Goal: Task Accomplishment & Management: Manage account settings

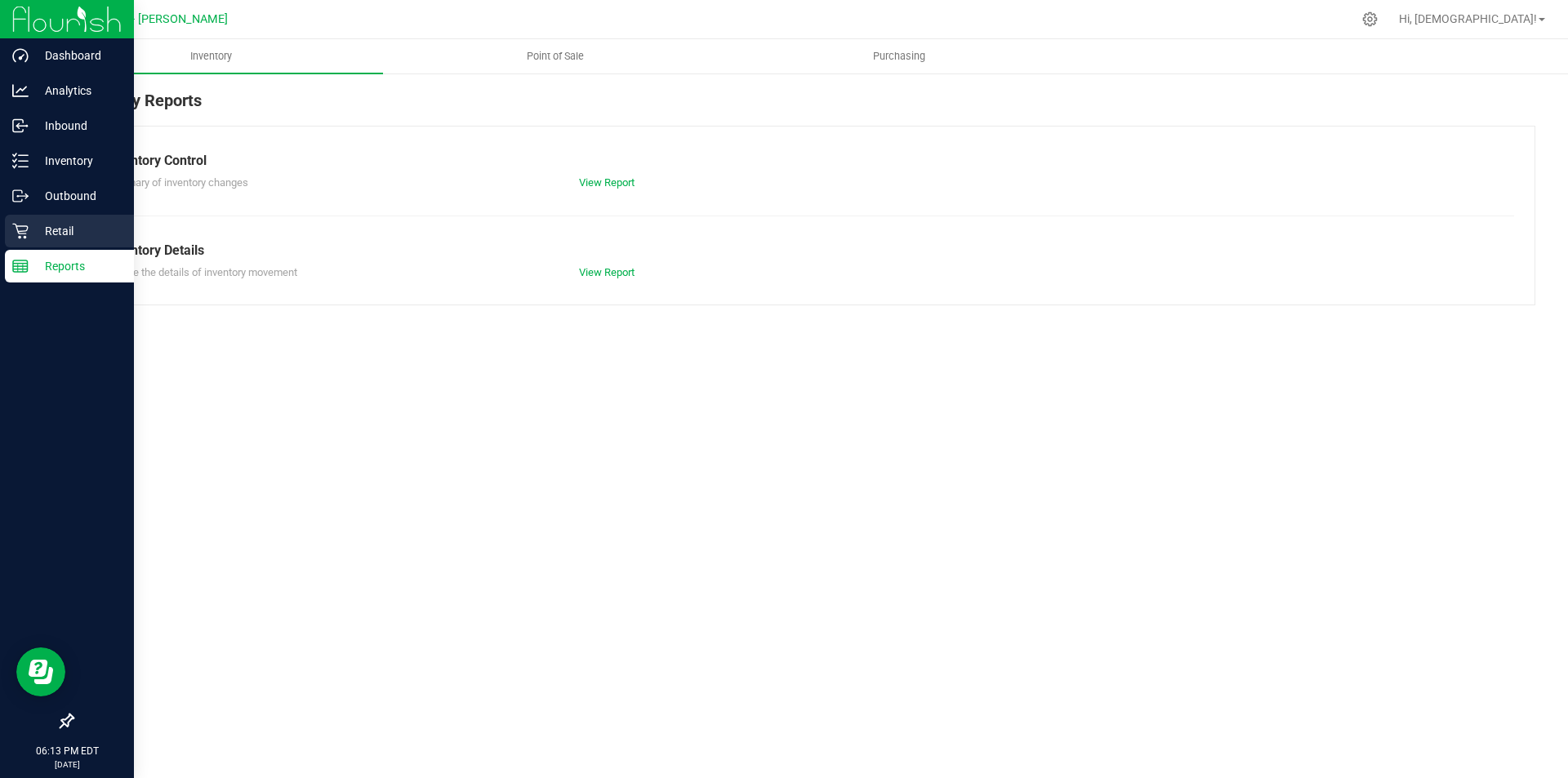
drag, startPoint x: 62, startPoint y: 233, endPoint x: 64, endPoint y: 251, distance: 18.1
click at [62, 233] on p "Retail" at bounding box center [77, 230] width 98 height 19
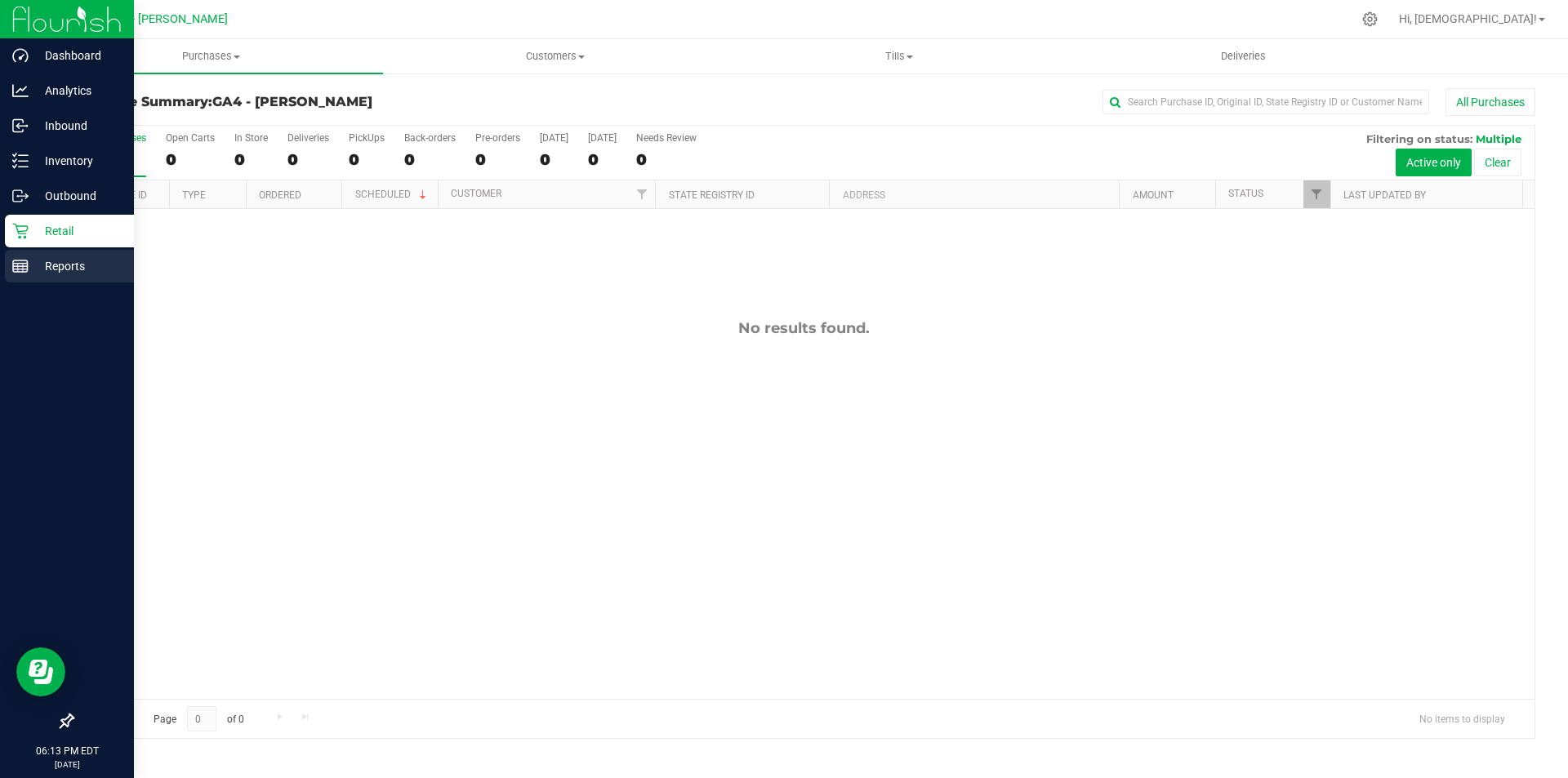
click at [65, 268] on p "Reports" at bounding box center [77, 265] width 98 height 19
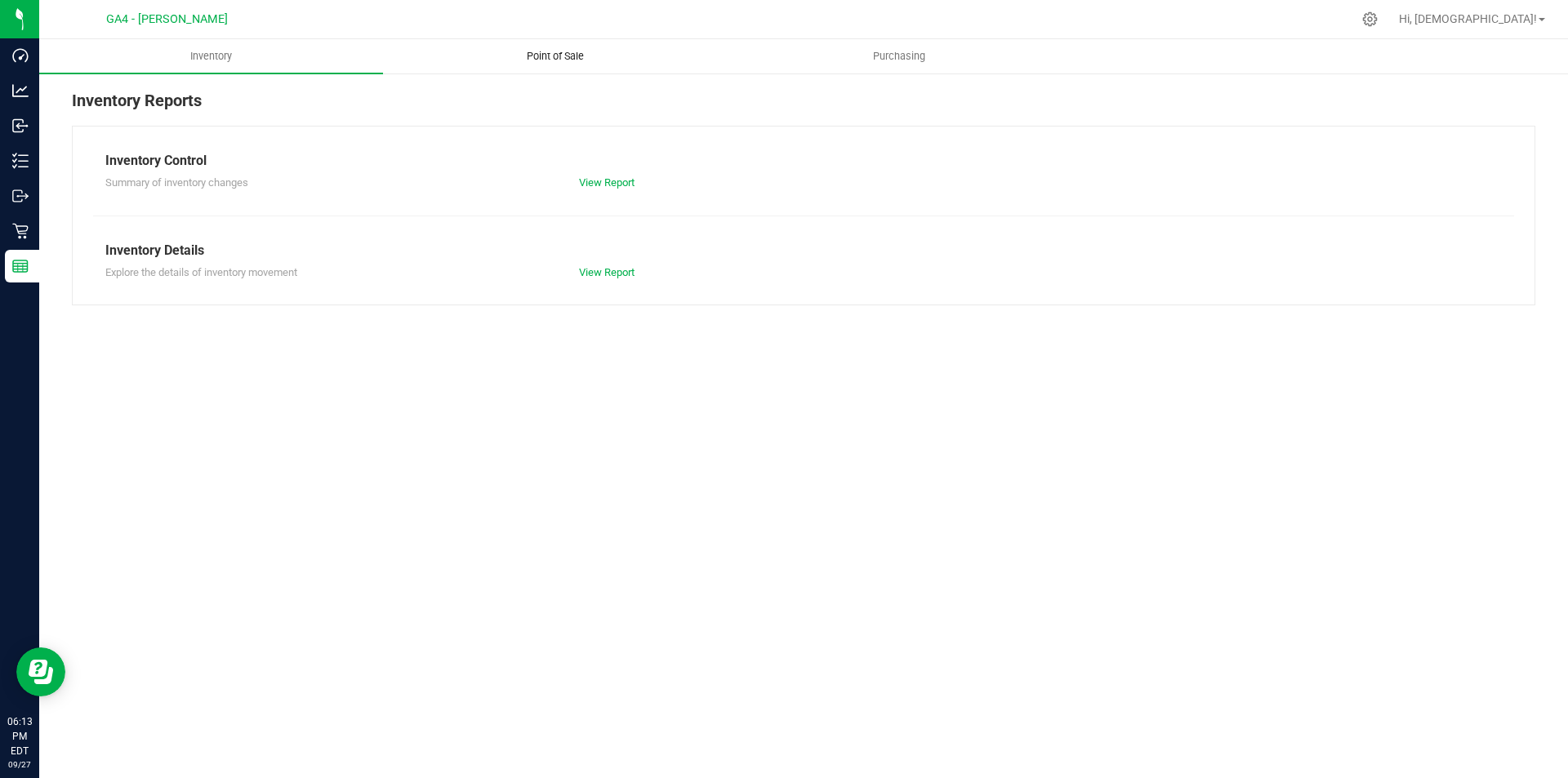
click at [532, 54] on span "Point of Sale" at bounding box center [555, 55] width 102 height 14
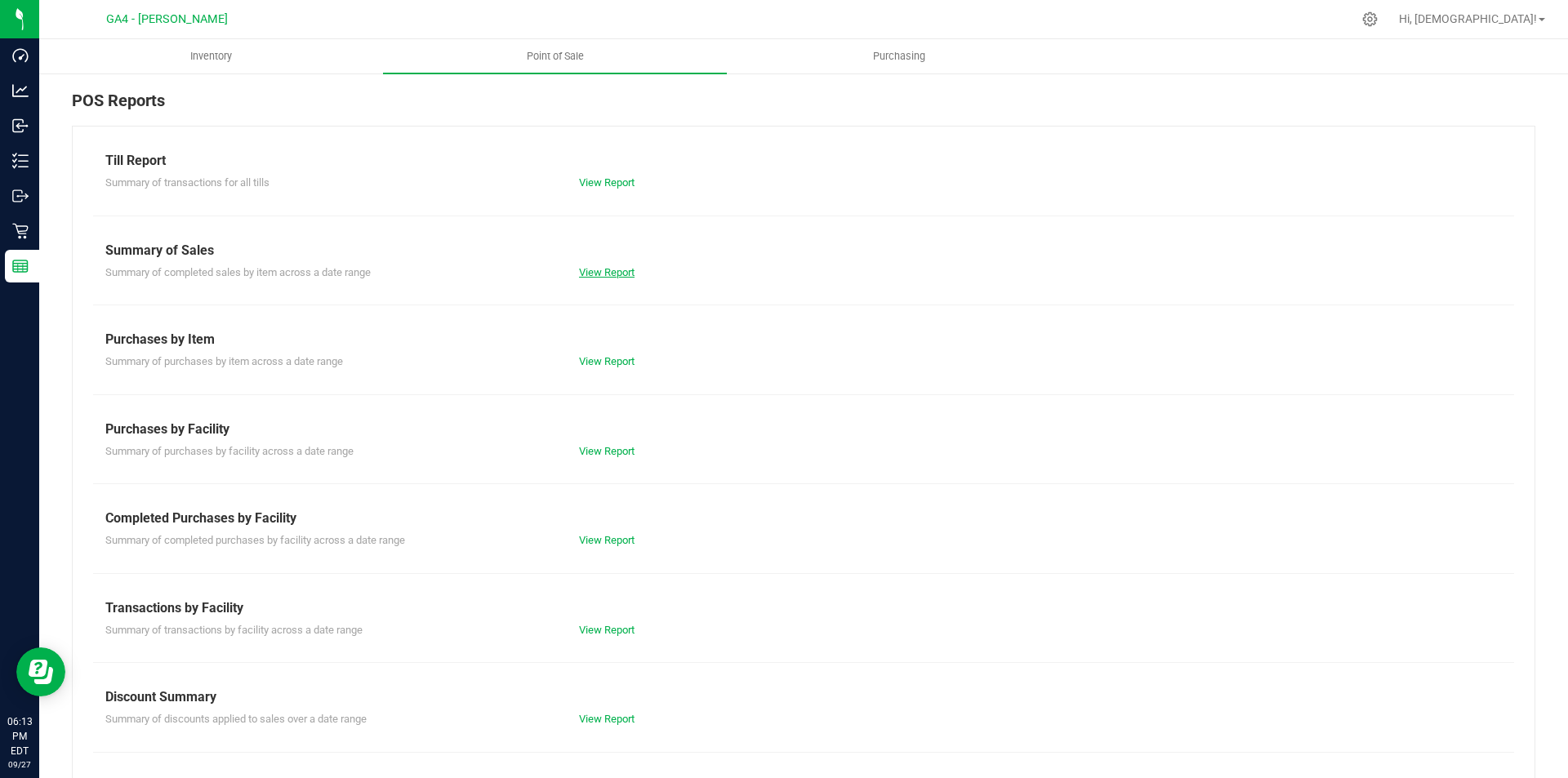
click at [583, 273] on link "View Report" at bounding box center [607, 272] width 55 height 13
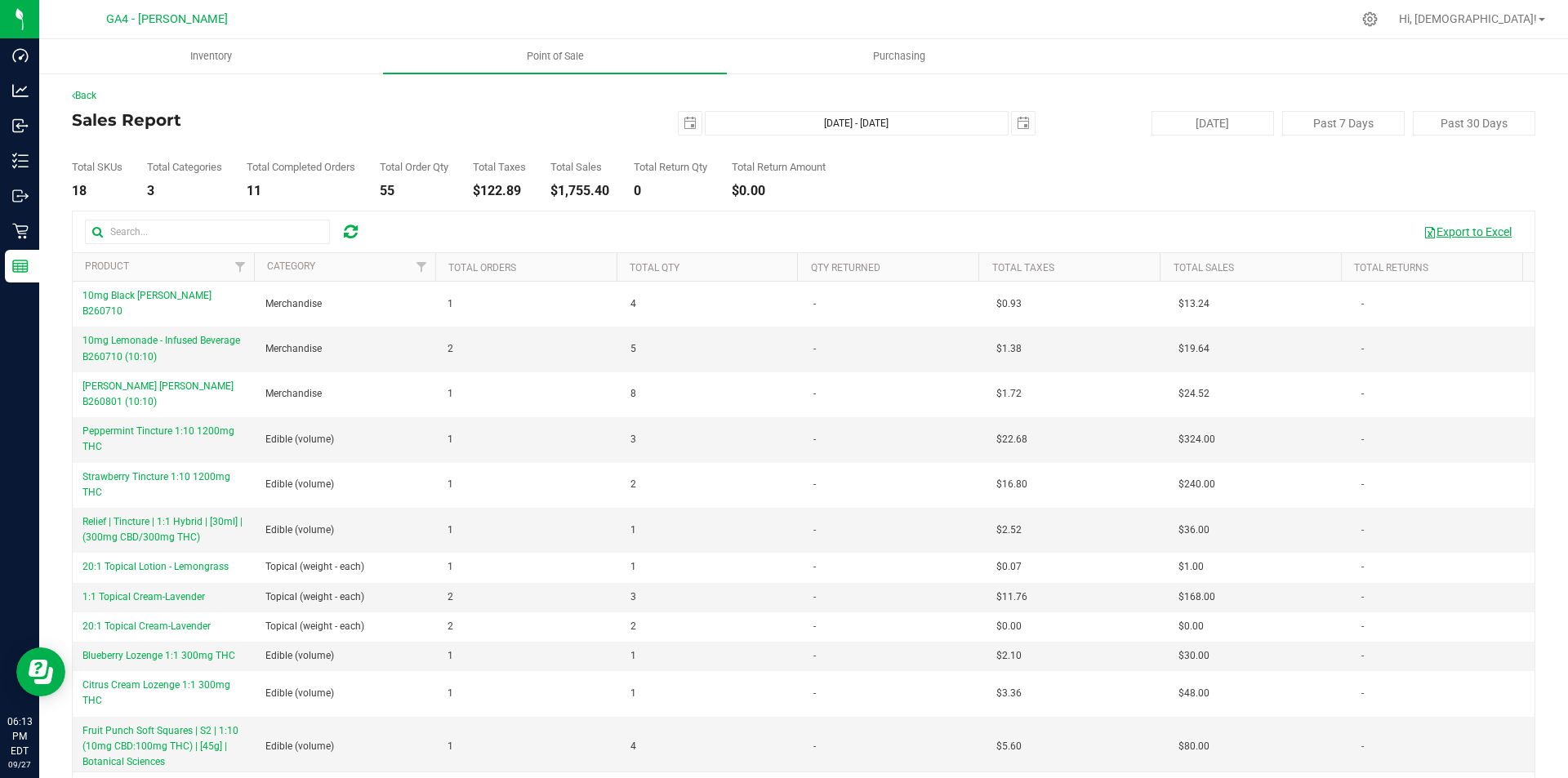
click at [1442, 234] on button "Export to Excel" at bounding box center [1468, 232] width 109 height 28
click at [1451, 226] on button "Export to Excel" at bounding box center [1468, 232] width 109 height 28
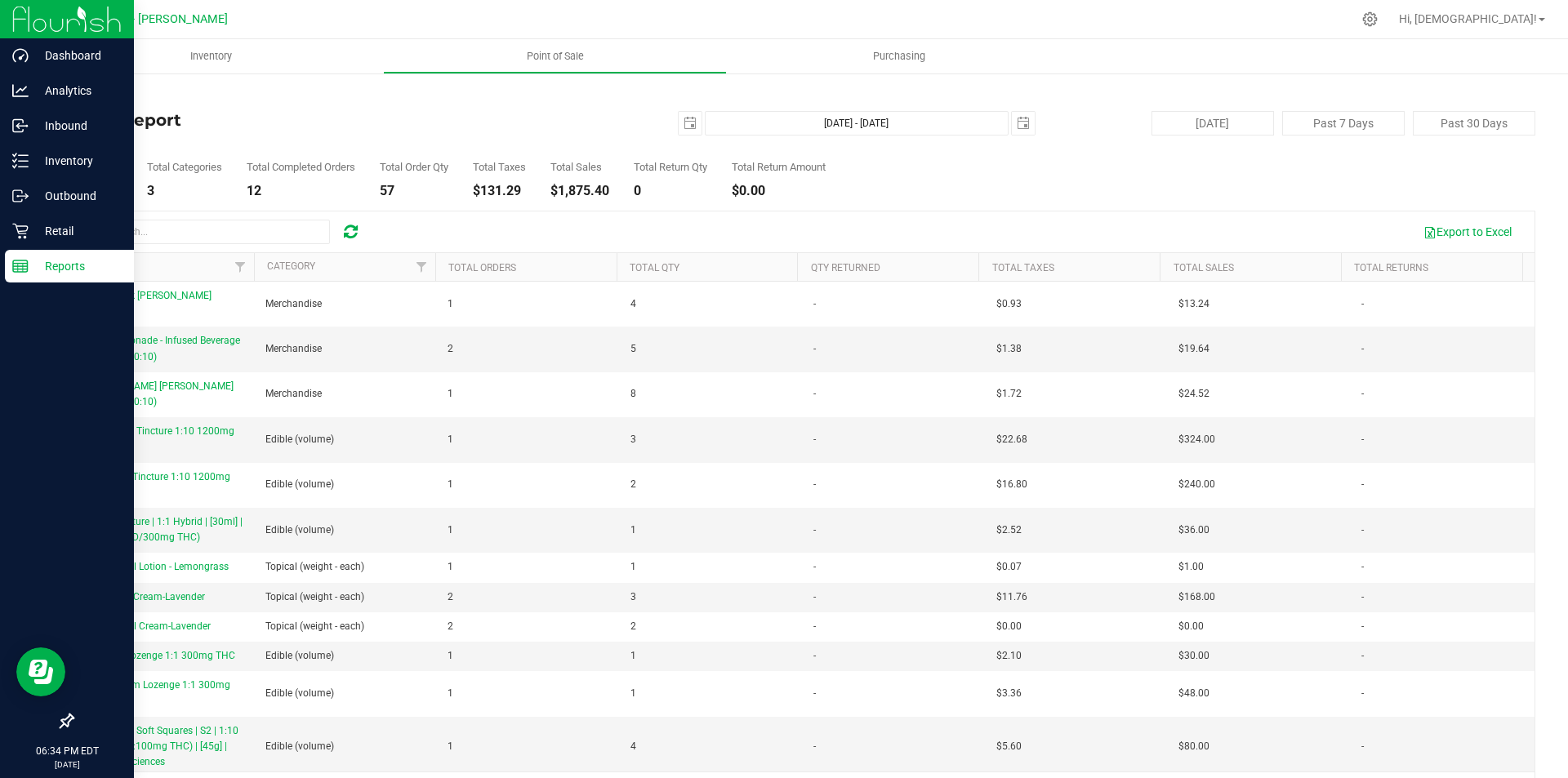
click at [65, 263] on p "Reports" at bounding box center [77, 265] width 98 height 19
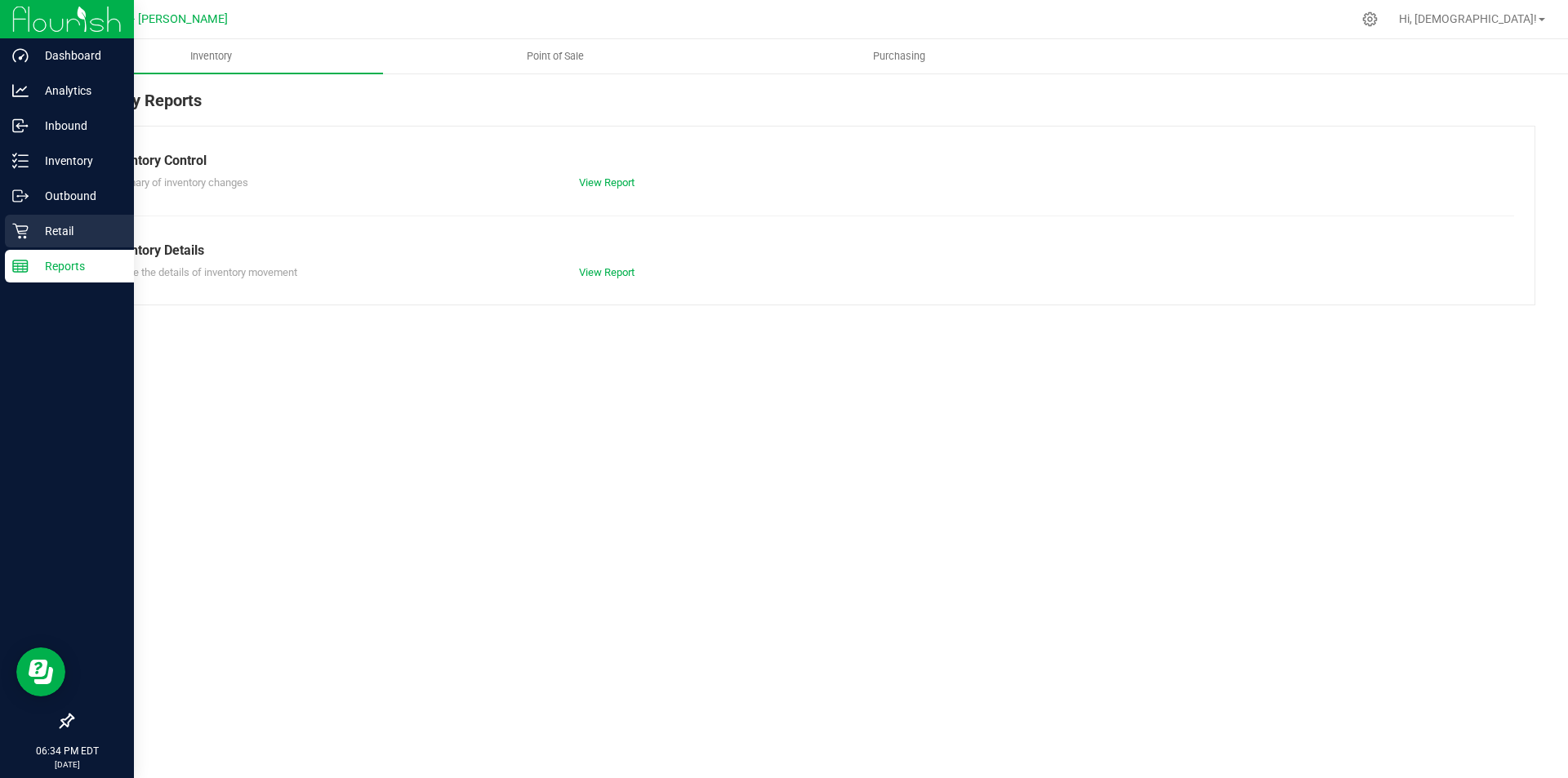
click at [76, 235] on p "Retail" at bounding box center [77, 230] width 98 height 19
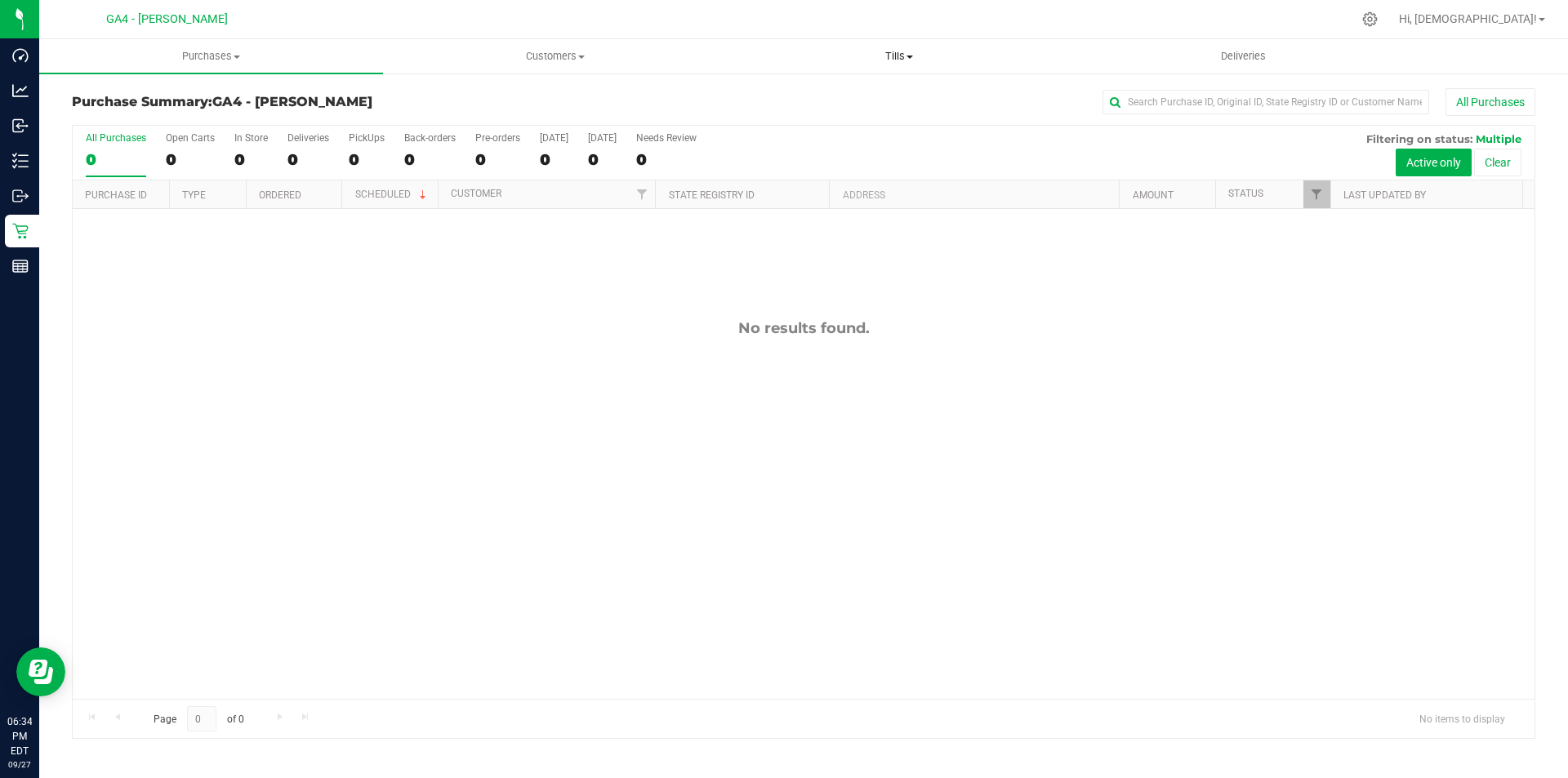
click at [923, 50] on span "Tills" at bounding box center [898, 55] width 342 height 14
click at [782, 101] on span "Manage tills" at bounding box center [781, 98] width 110 height 14
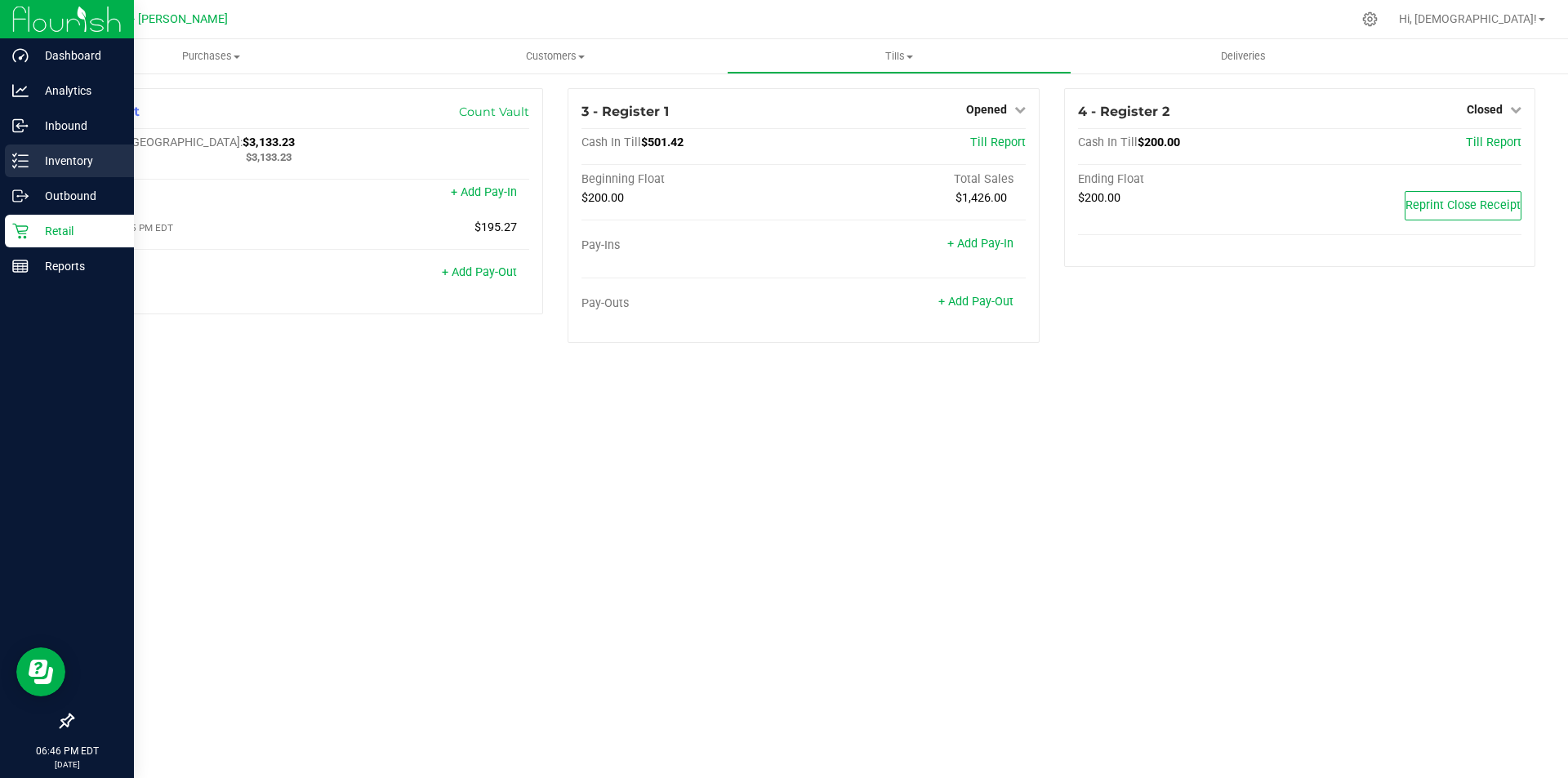
click at [46, 157] on p "Inventory" at bounding box center [77, 160] width 98 height 19
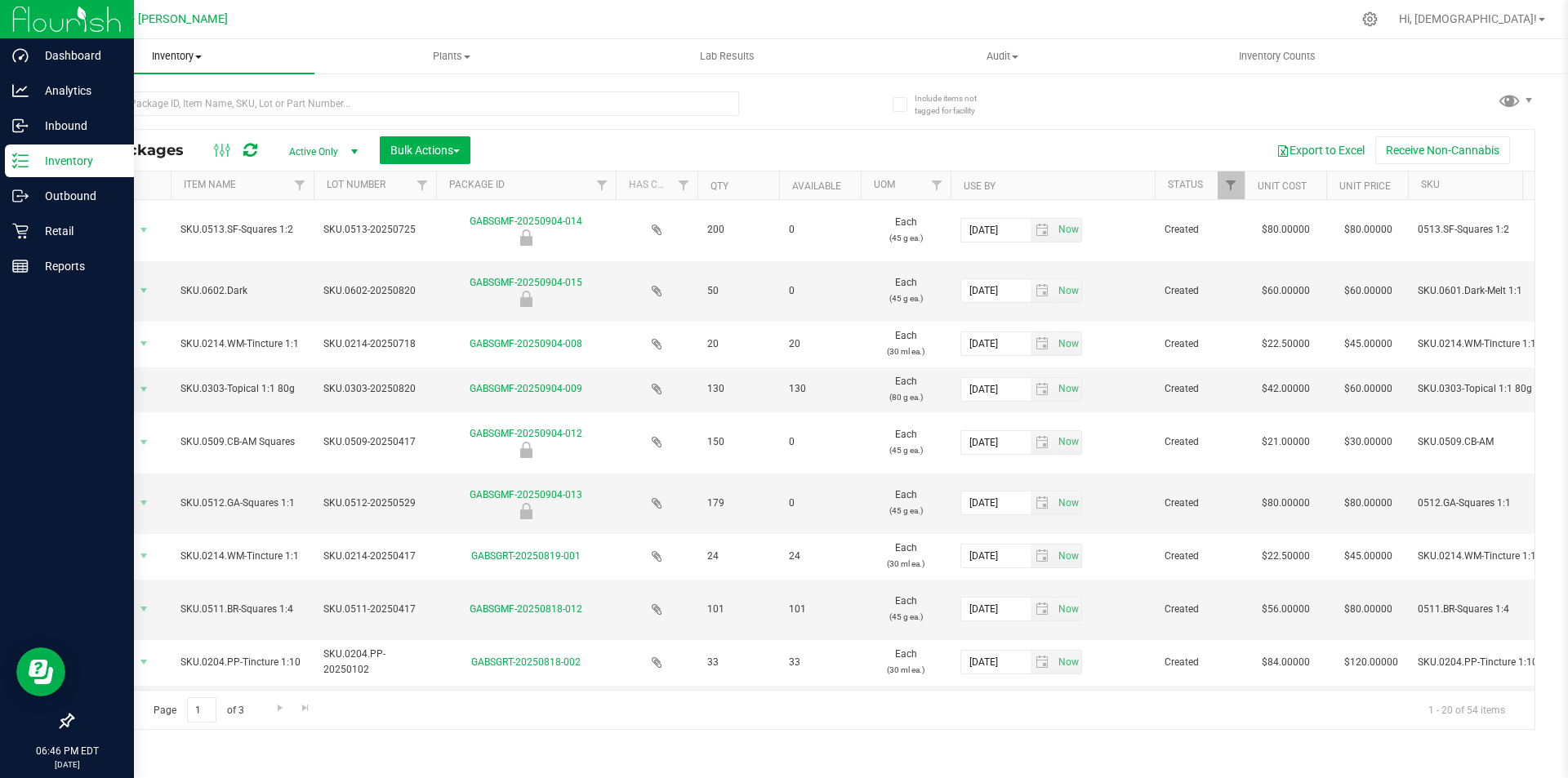
click at [182, 57] on span "Inventory" at bounding box center [177, 55] width 276 height 14
click at [76, 118] on span "All inventory" at bounding box center [94, 118] width 110 height 14
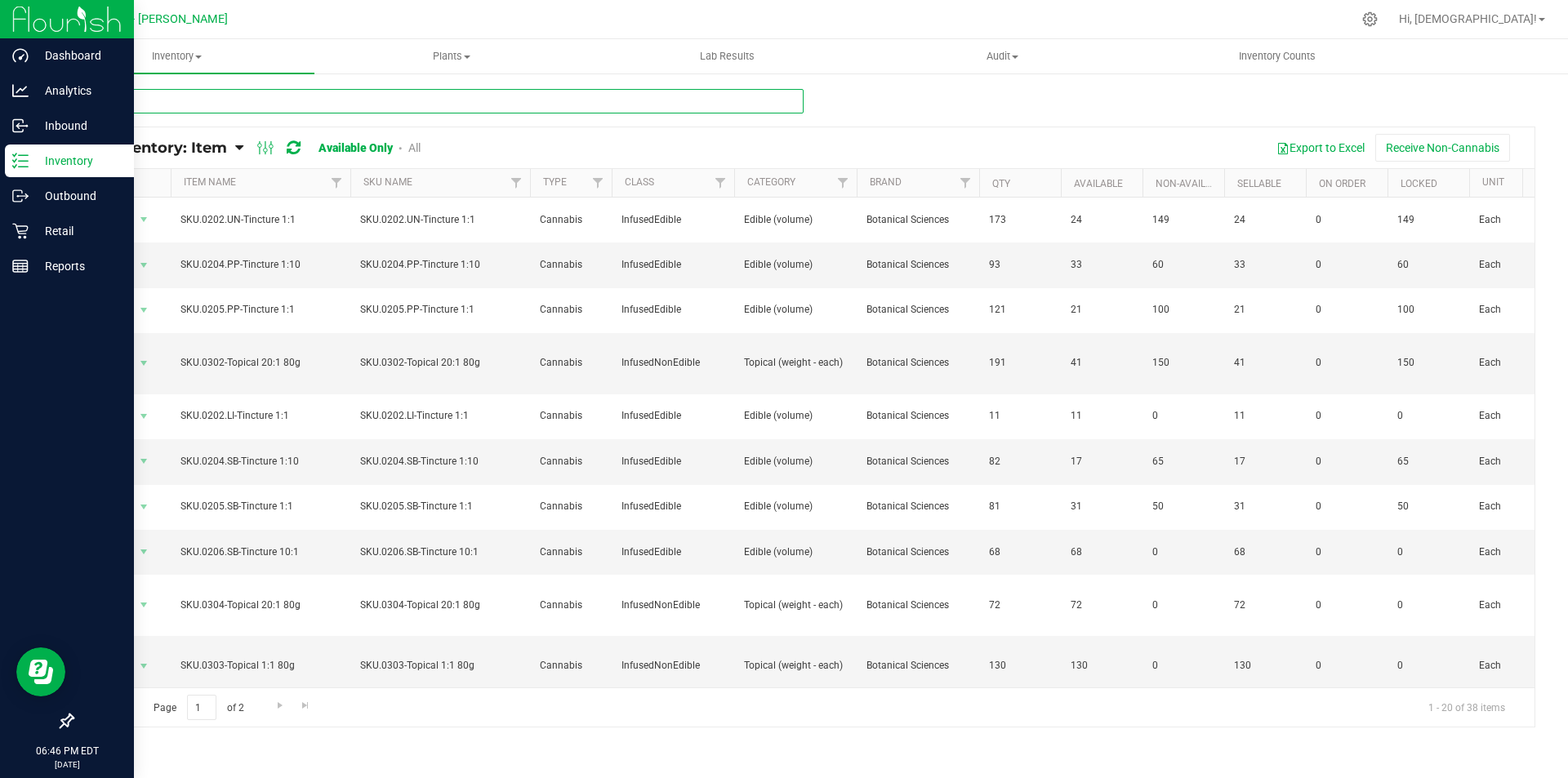
click at [304, 102] on input "text" at bounding box center [438, 101] width 732 height 24
click at [271, 189] on th "Item Name" at bounding box center [260, 183] width 180 height 29
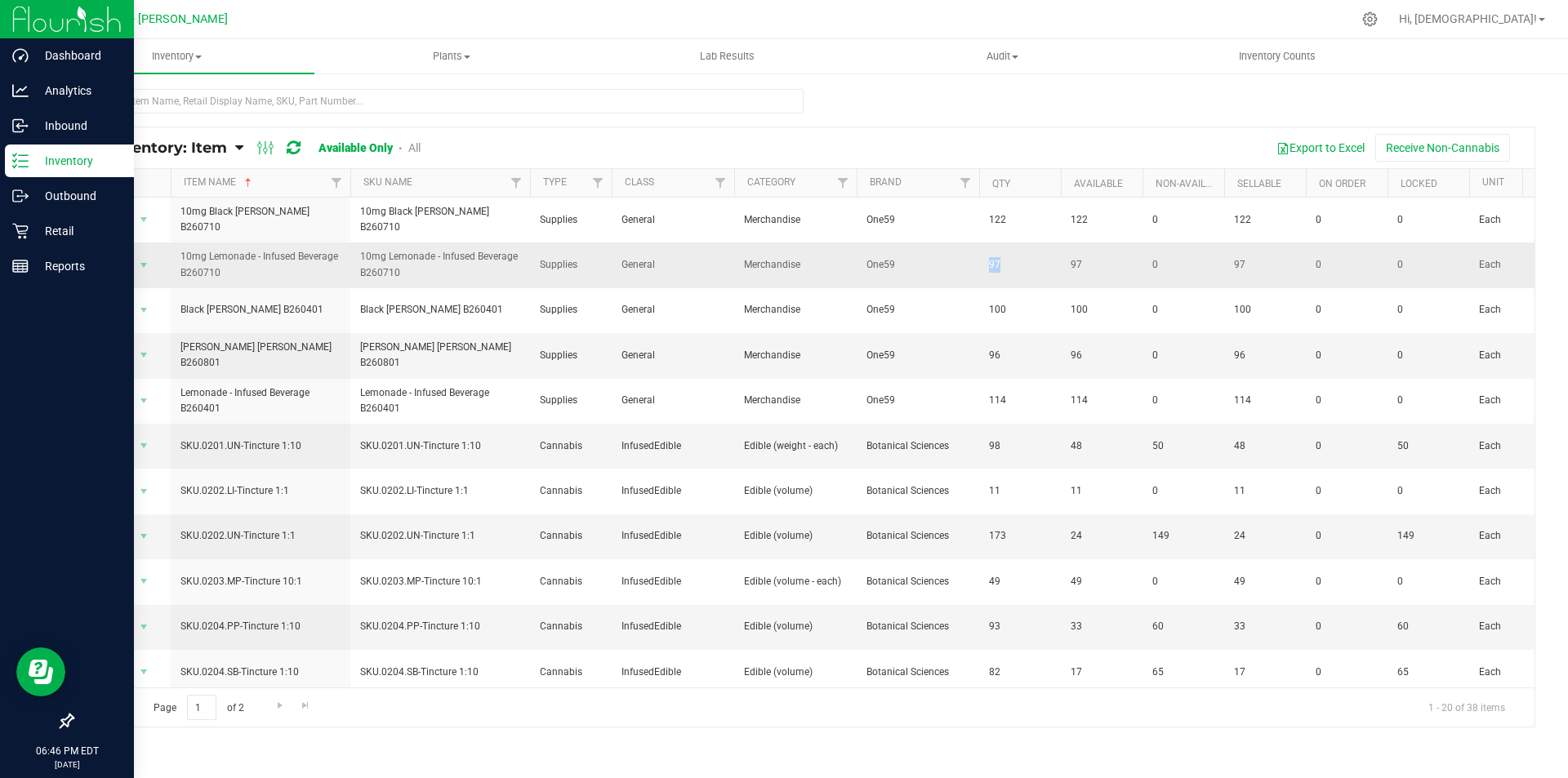
drag, startPoint x: 1008, startPoint y: 261, endPoint x: 981, endPoint y: 266, distance: 27.5
click at [981, 266] on td "97" at bounding box center [1019, 265] width 82 height 45
click at [89, 269] on p "Reports" at bounding box center [77, 265] width 98 height 19
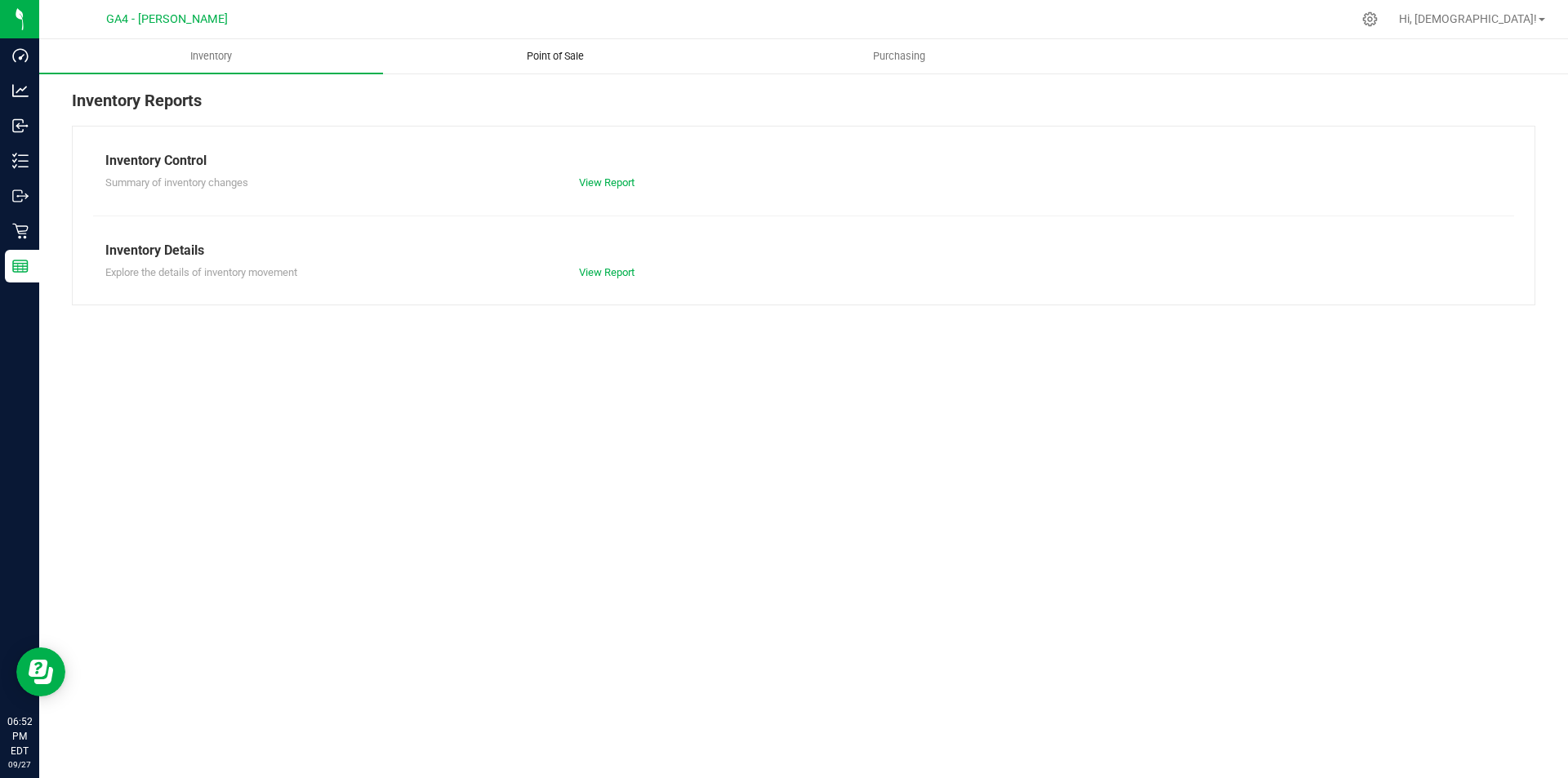
click at [539, 55] on span "Point of Sale" at bounding box center [555, 55] width 102 height 14
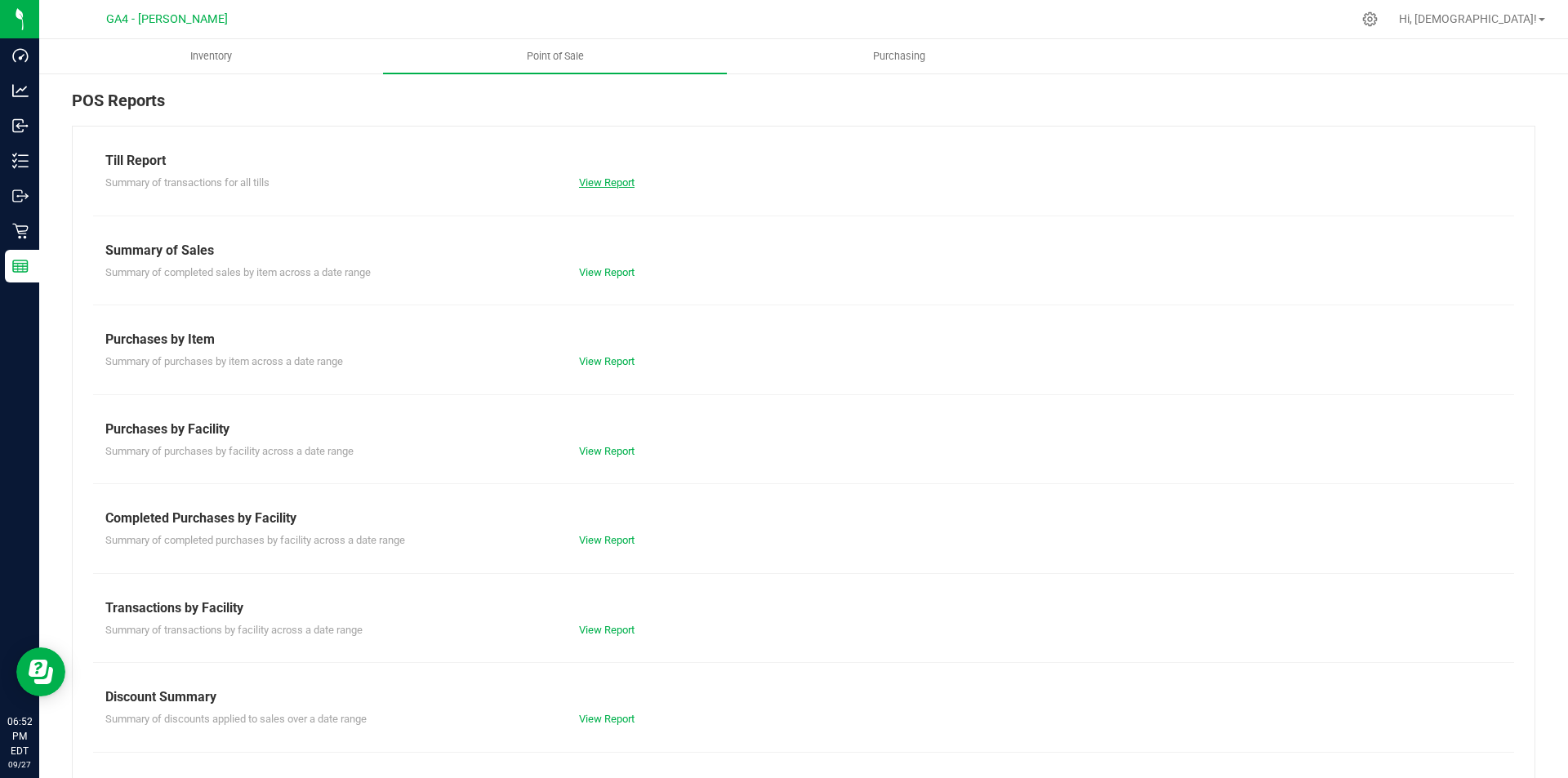
click at [607, 185] on link "View Report" at bounding box center [607, 182] width 55 height 13
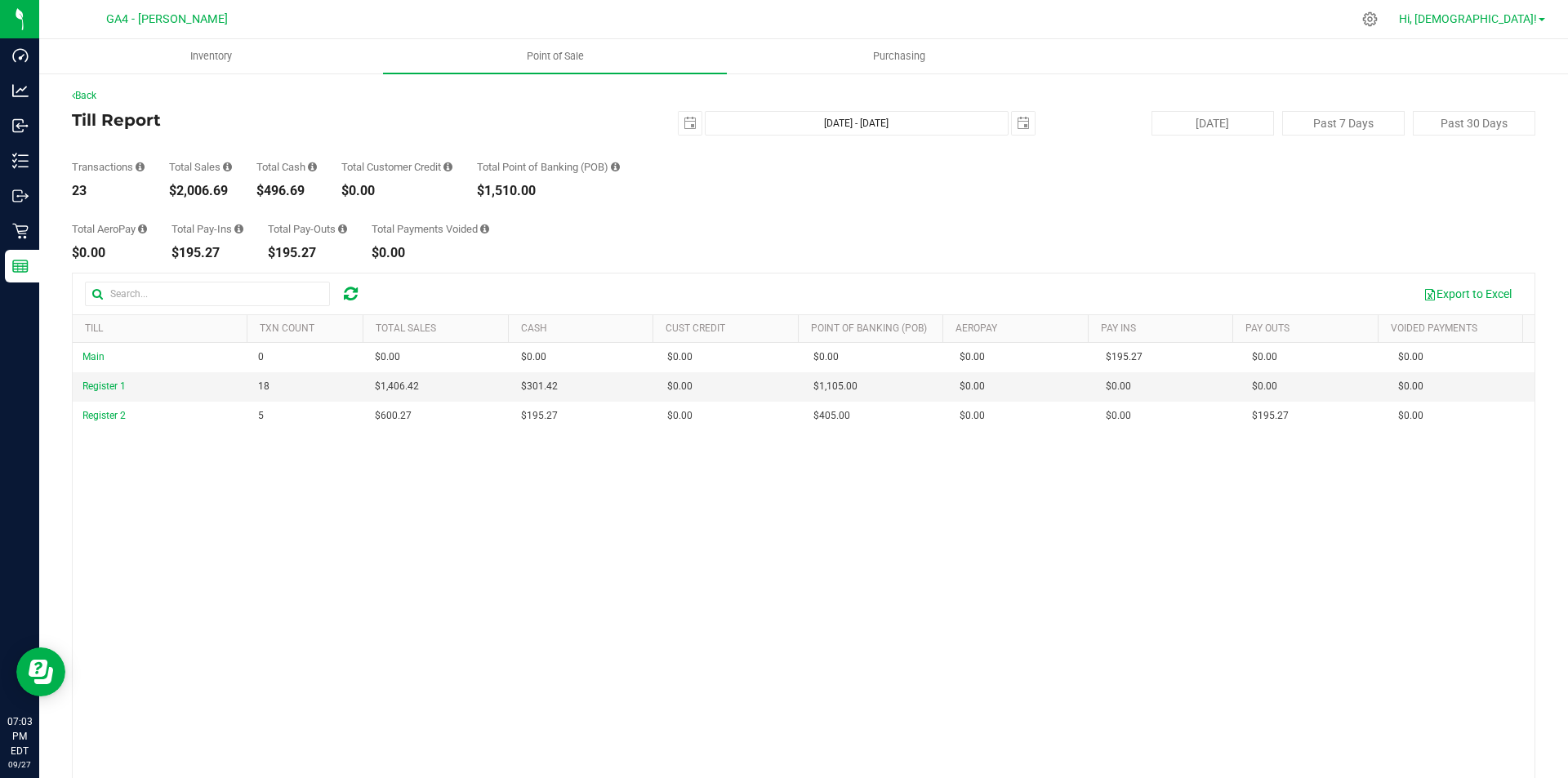
click at [1512, 23] on span "Hi, [DEMOGRAPHIC_DATA]!" at bounding box center [1468, 19] width 138 height 13
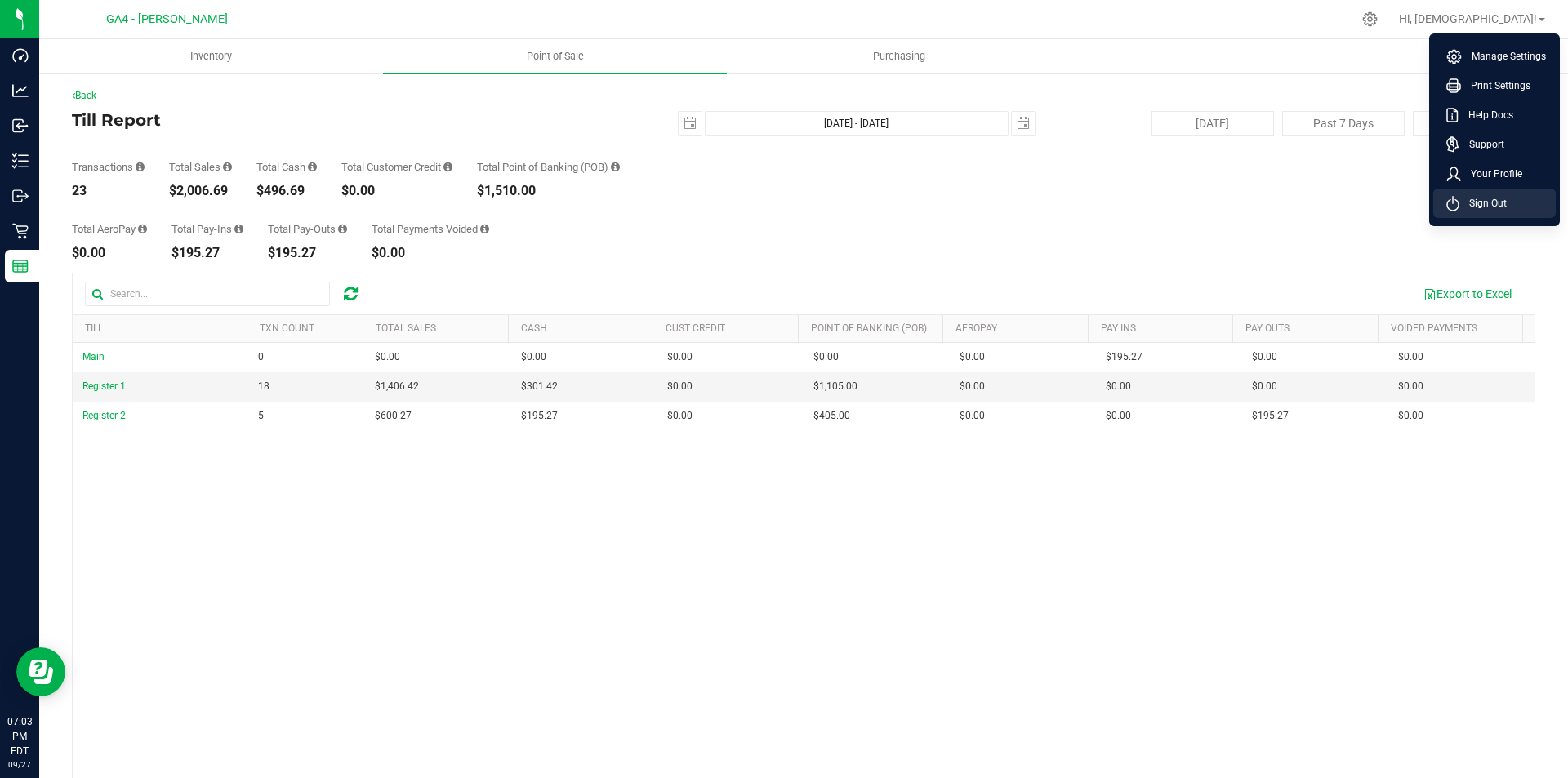
click at [1499, 202] on span "Sign Out" at bounding box center [1483, 202] width 47 height 16
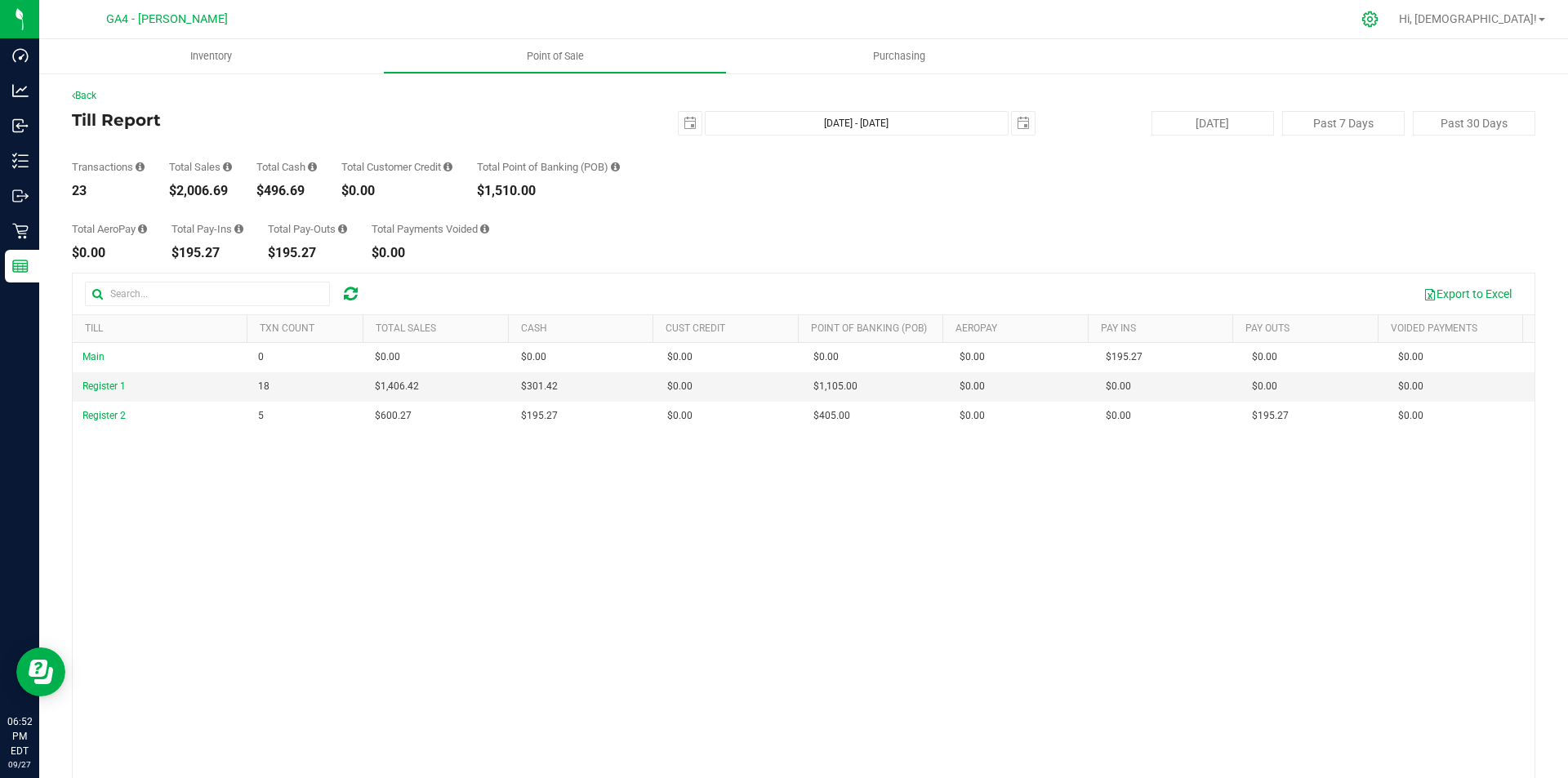
click at [1379, 23] on icon at bounding box center [1370, 19] width 17 height 17
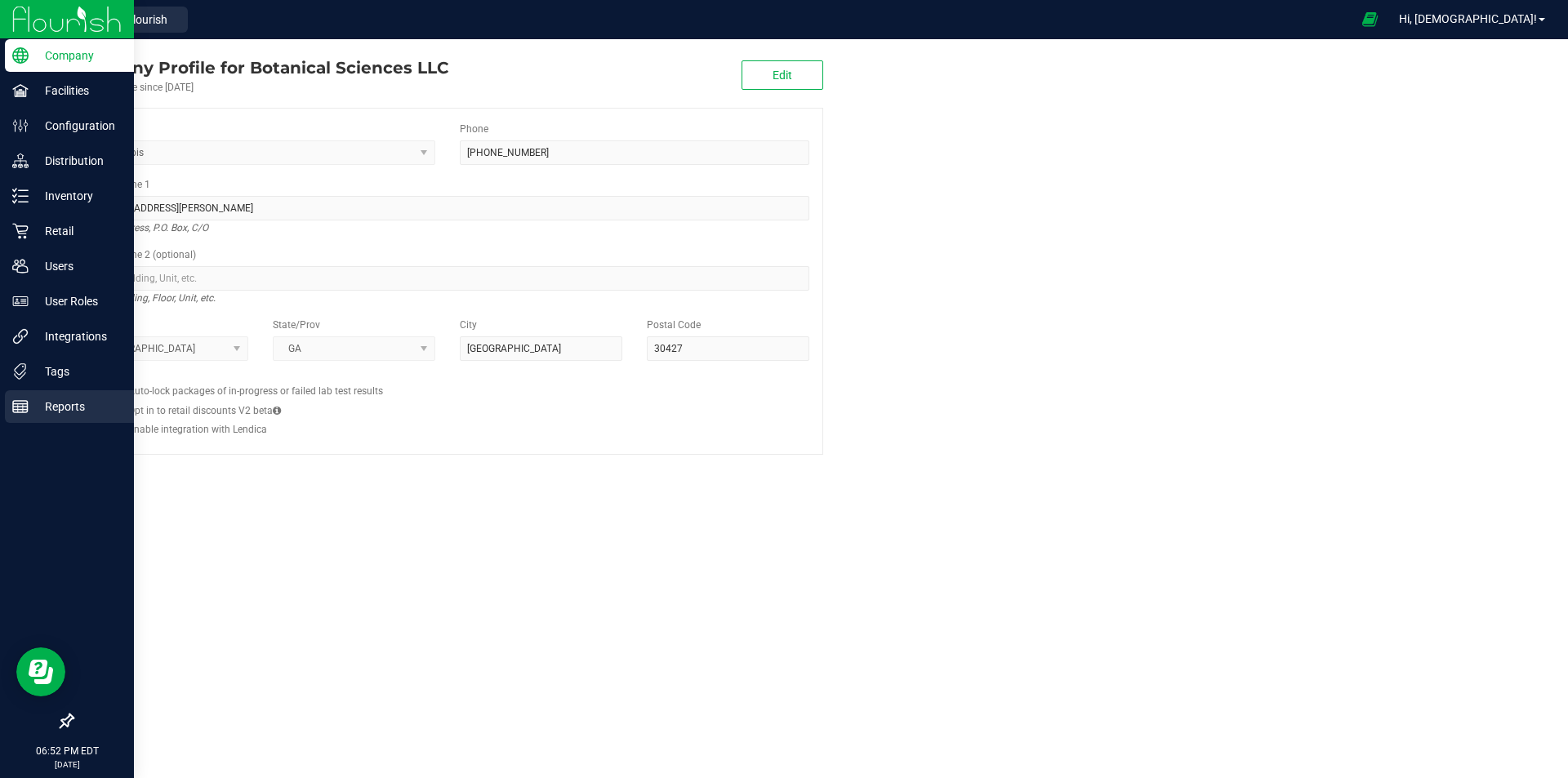
click at [41, 403] on p "Reports" at bounding box center [77, 406] width 98 height 19
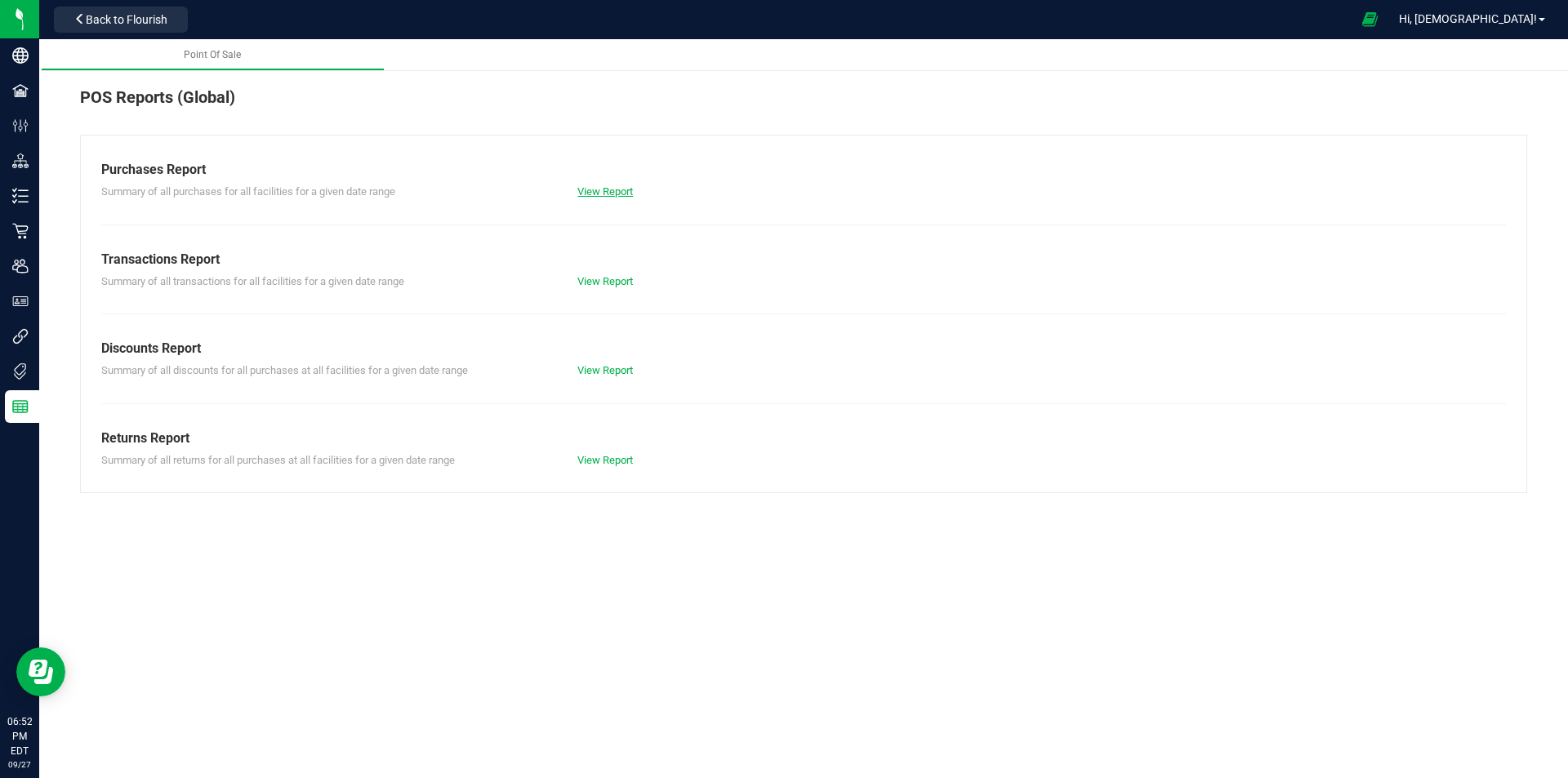
click at [596, 190] on link "View Report" at bounding box center [605, 192] width 55 height 13
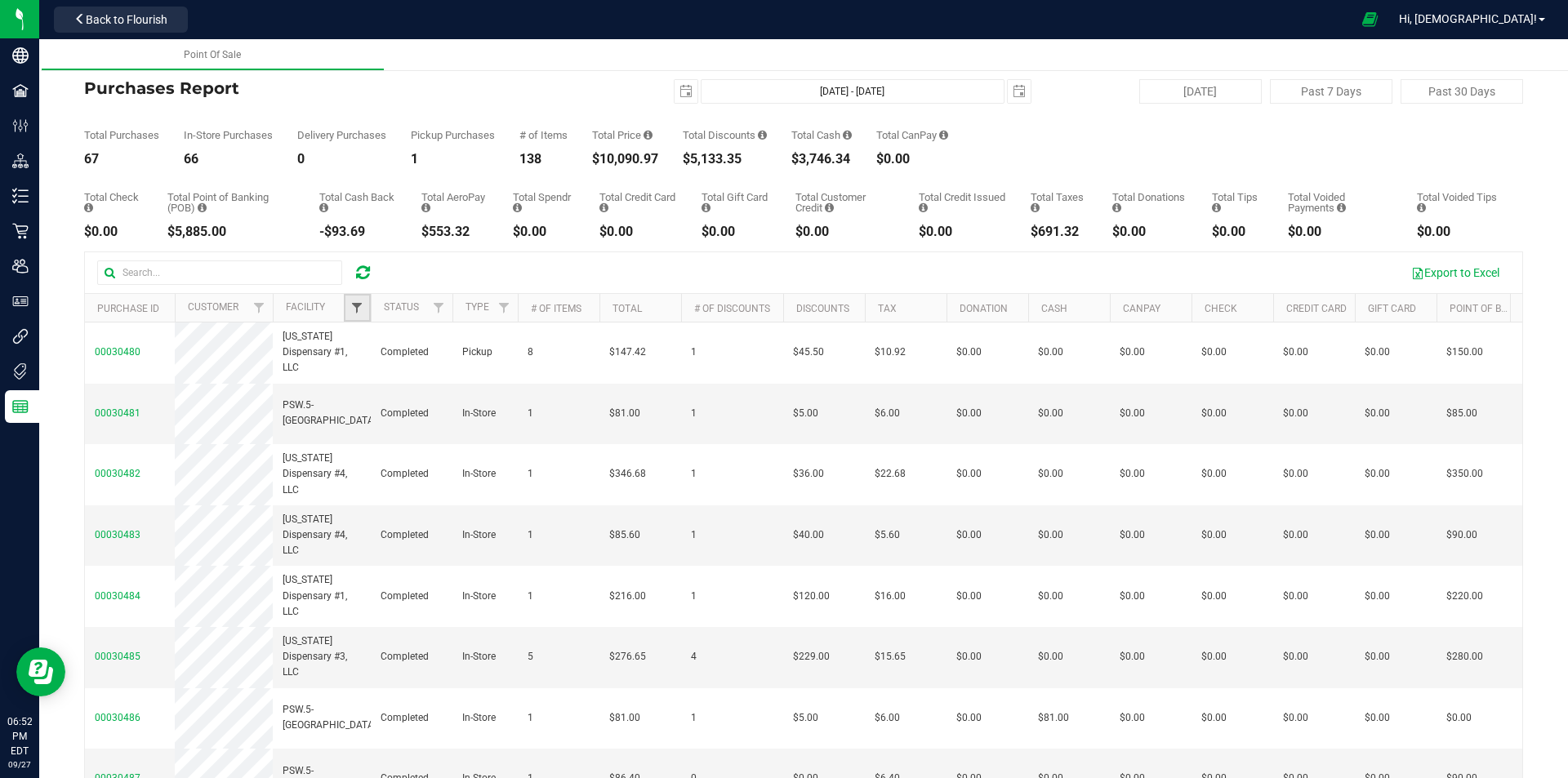
click at [358, 306] on span "Filter" at bounding box center [357, 308] width 13 height 13
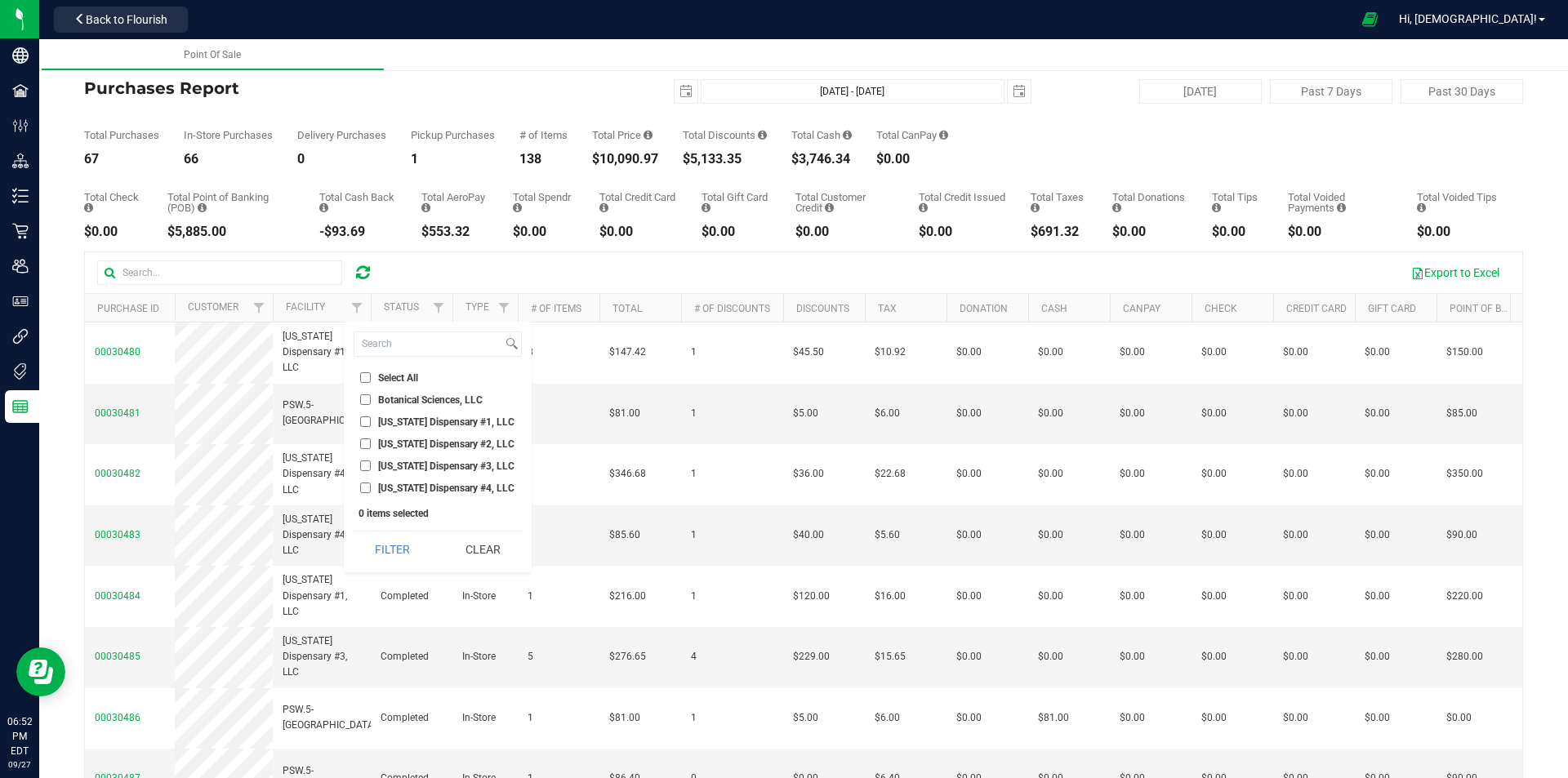
click at [364, 485] on input "[US_STATE] Dispensary #4, LLC" at bounding box center [366, 487] width 11 height 11
checkbox input "true"
click at [419, 550] on button "Filter" at bounding box center [392, 549] width 78 height 36
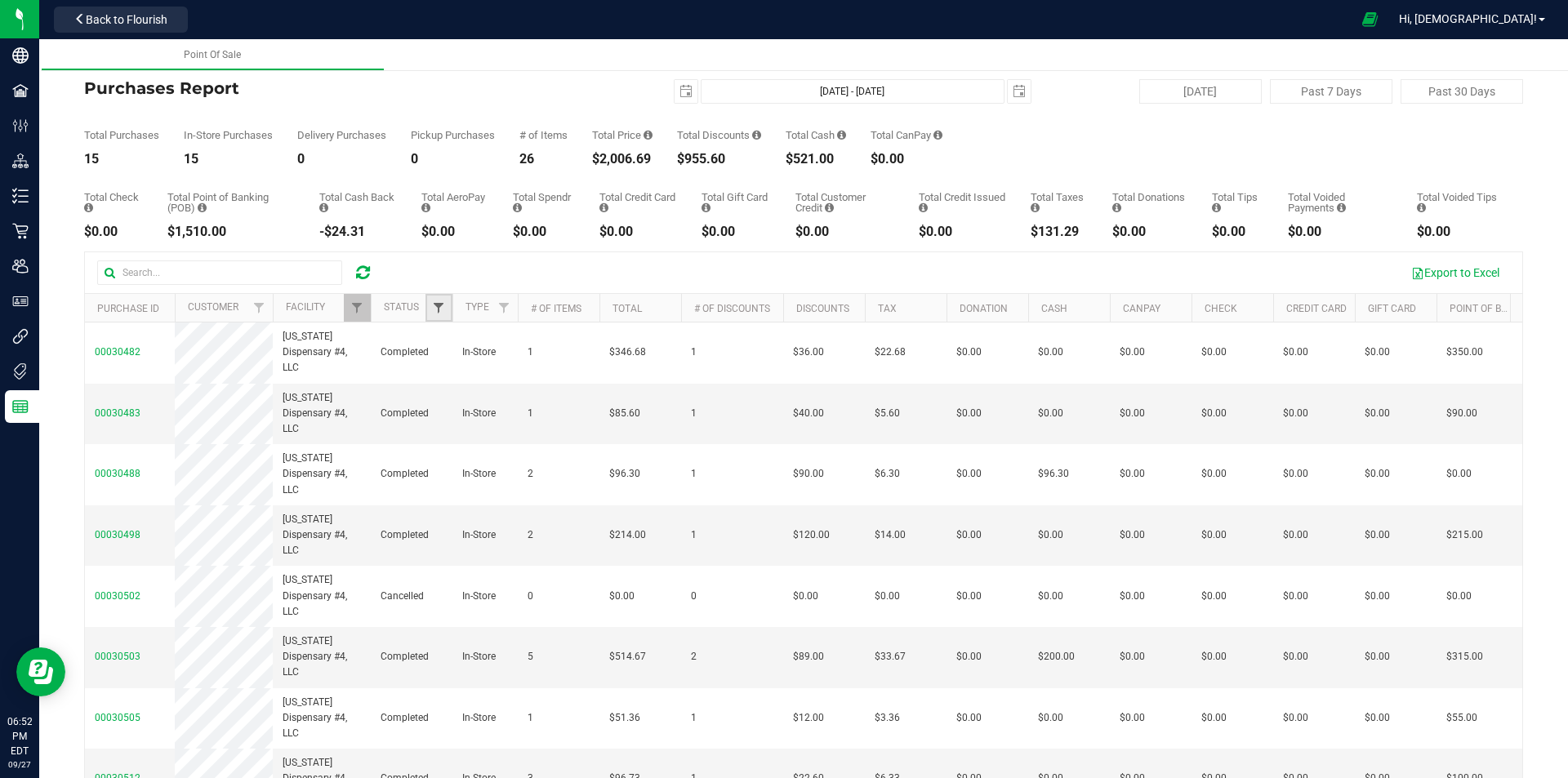
click at [436, 307] on span "Filter" at bounding box center [439, 308] width 13 height 13
click at [445, 423] on input "Completed" at bounding box center [447, 422] width 11 height 11
checkbox input "true"
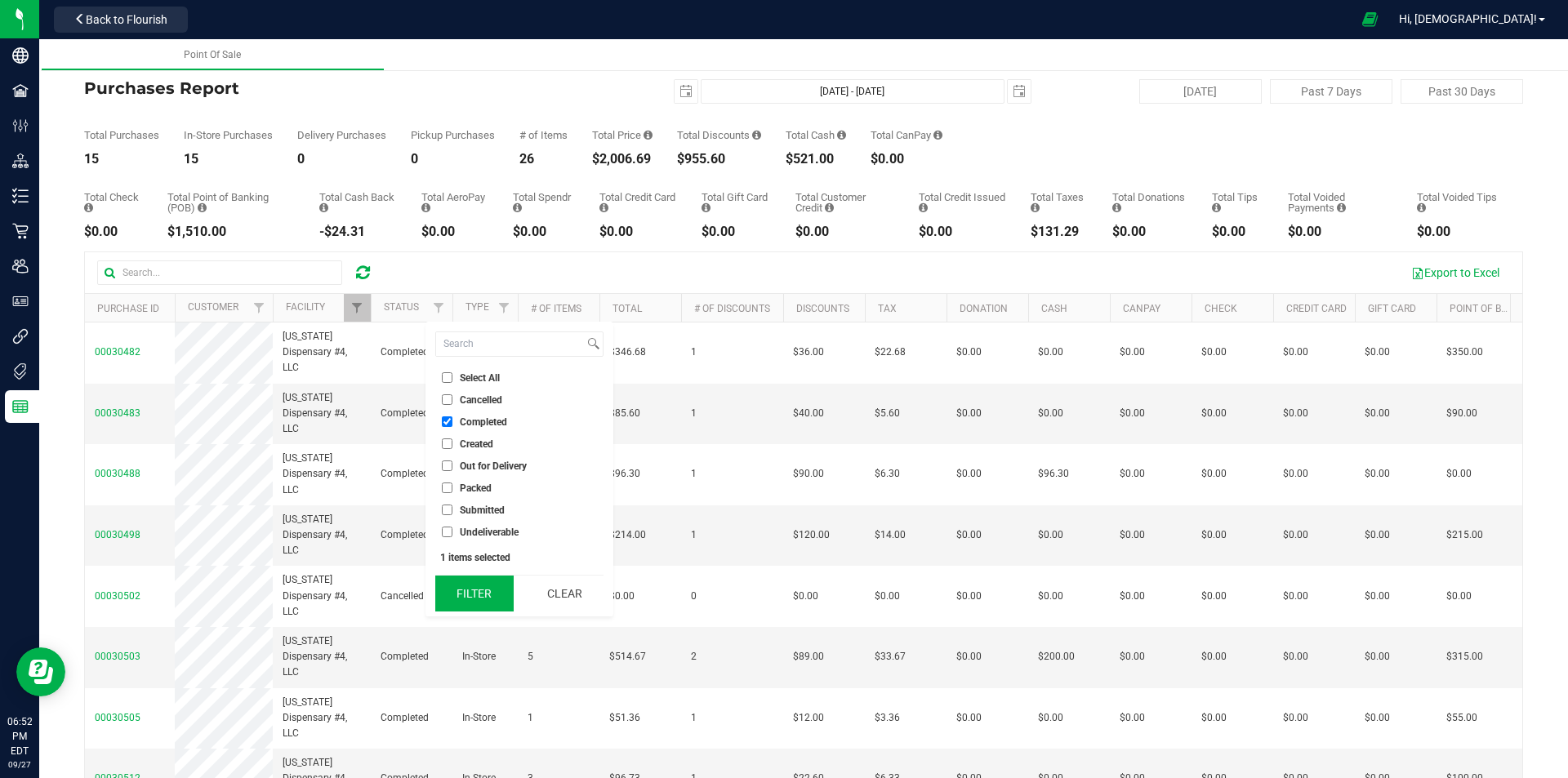
click at [462, 590] on button "Filter" at bounding box center [474, 593] width 78 height 36
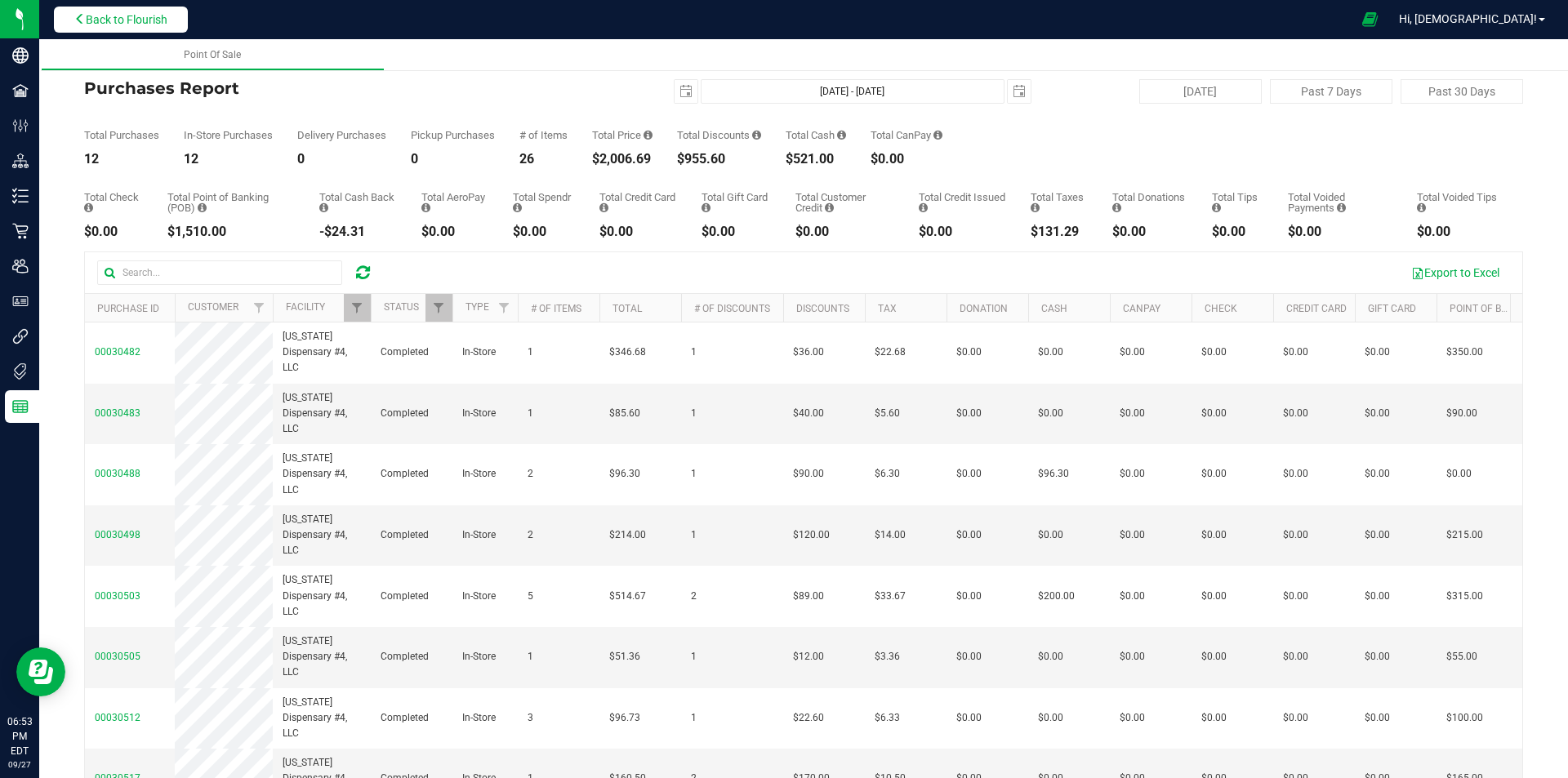
click at [158, 19] on span "Back to Flourish" at bounding box center [126, 20] width 82 height 13
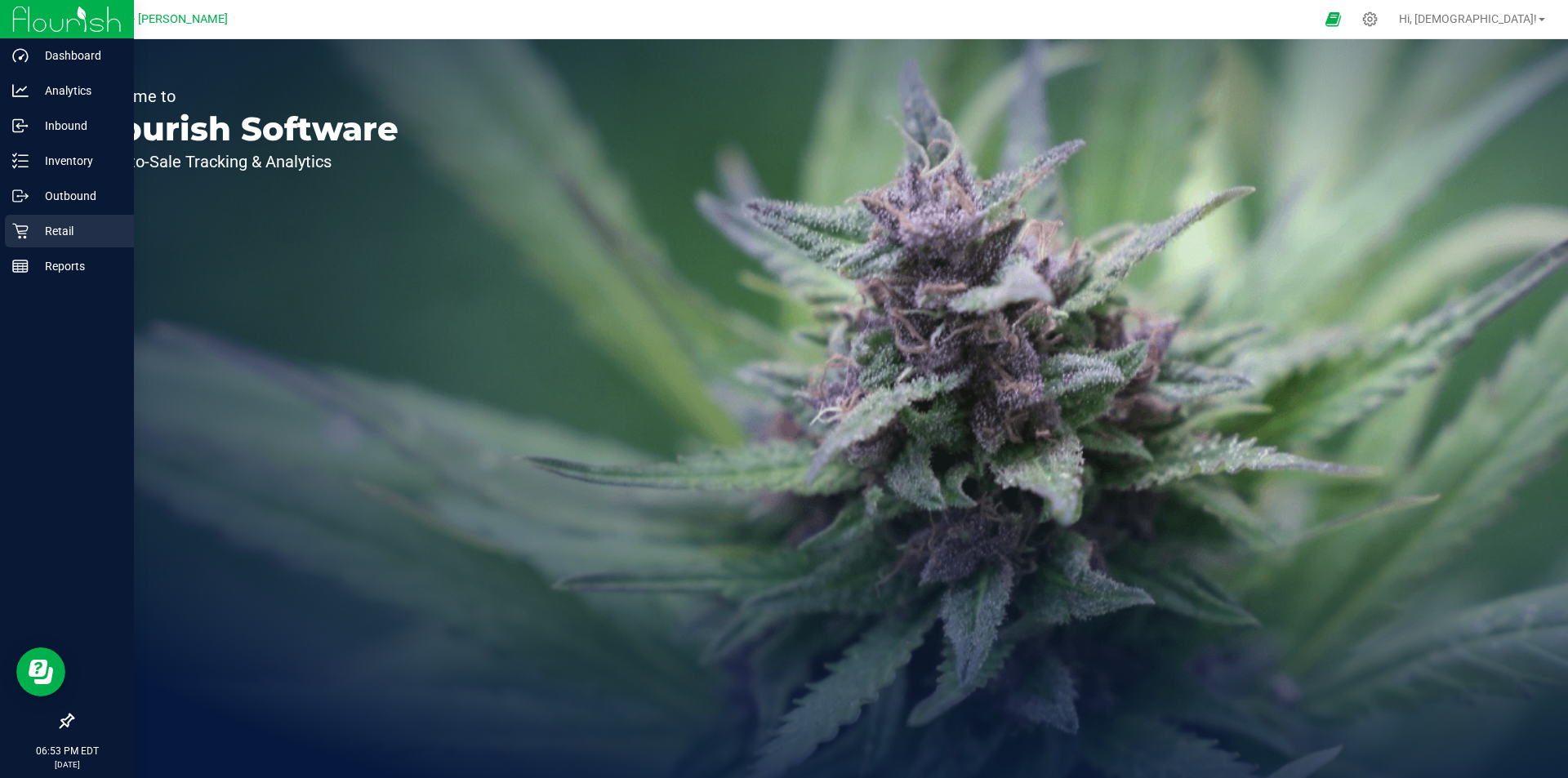
click at [60, 222] on p "Retail" at bounding box center [77, 230] width 98 height 19
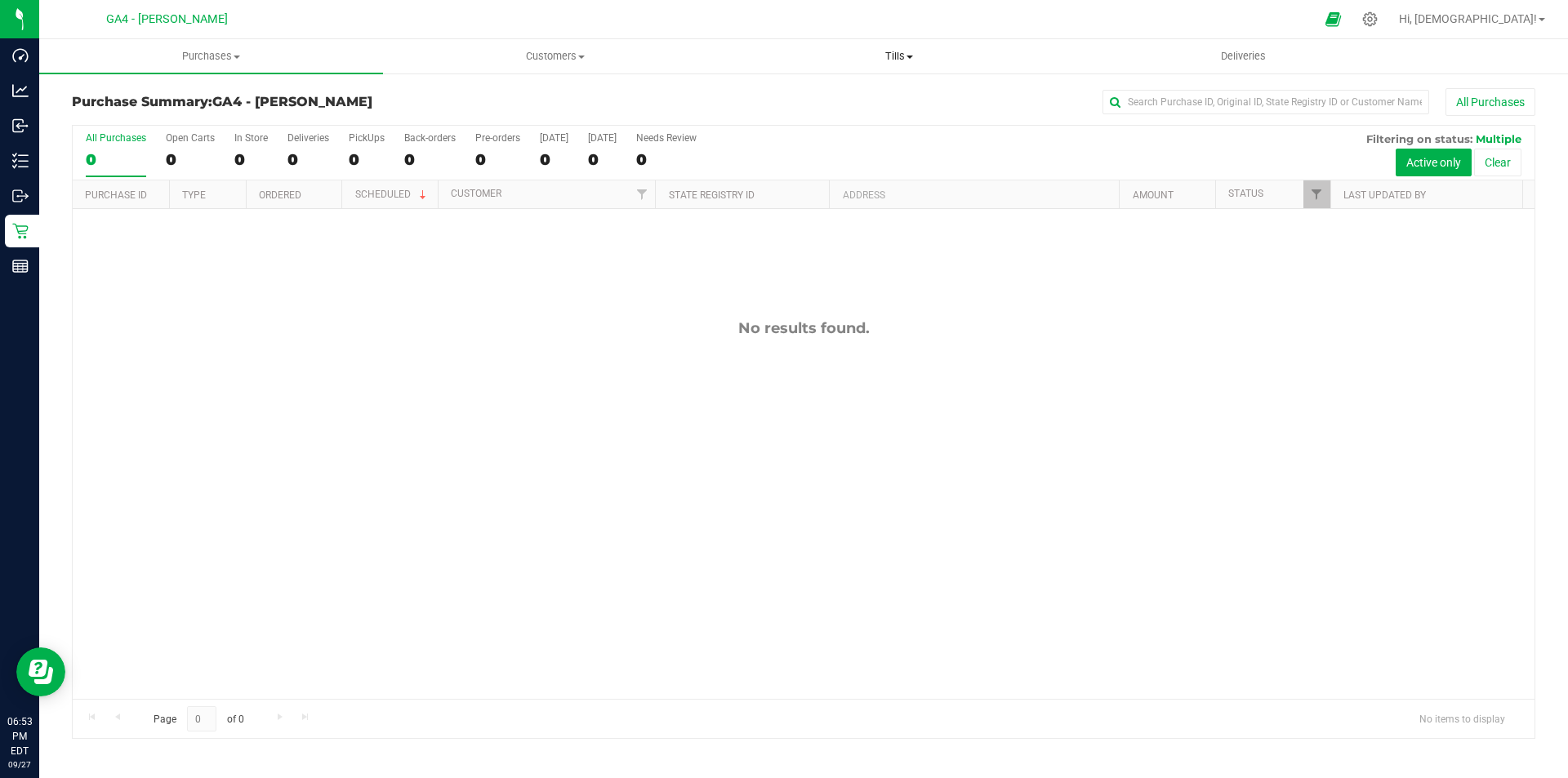
click at [901, 53] on span "Tills" at bounding box center [898, 55] width 342 height 14
click at [814, 92] on span "Manage tills" at bounding box center [781, 98] width 110 height 14
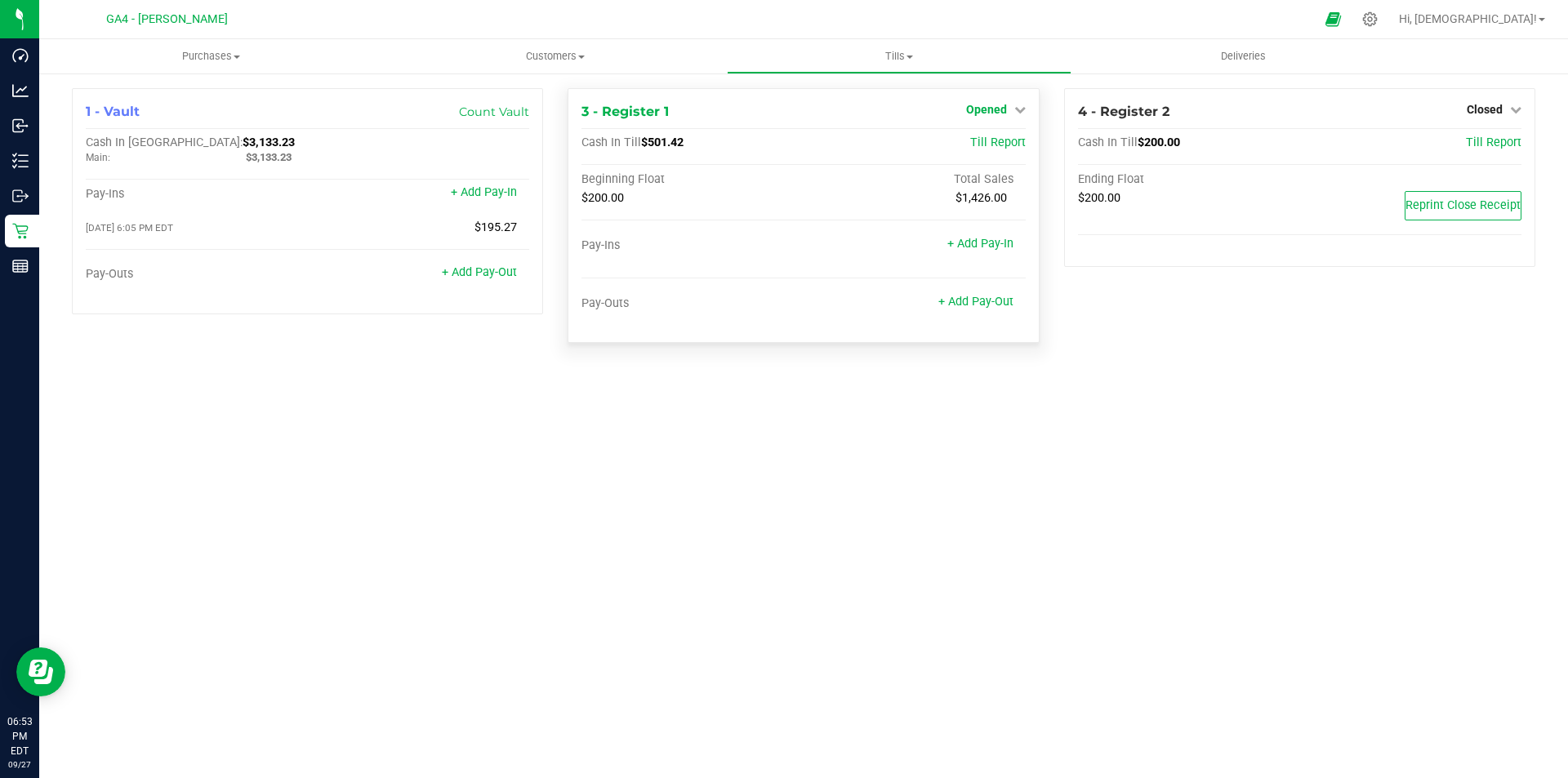
click at [1003, 113] on span "Opened" at bounding box center [987, 109] width 41 height 13
click at [977, 141] on link "Close Till" at bounding box center [988, 144] width 44 height 13
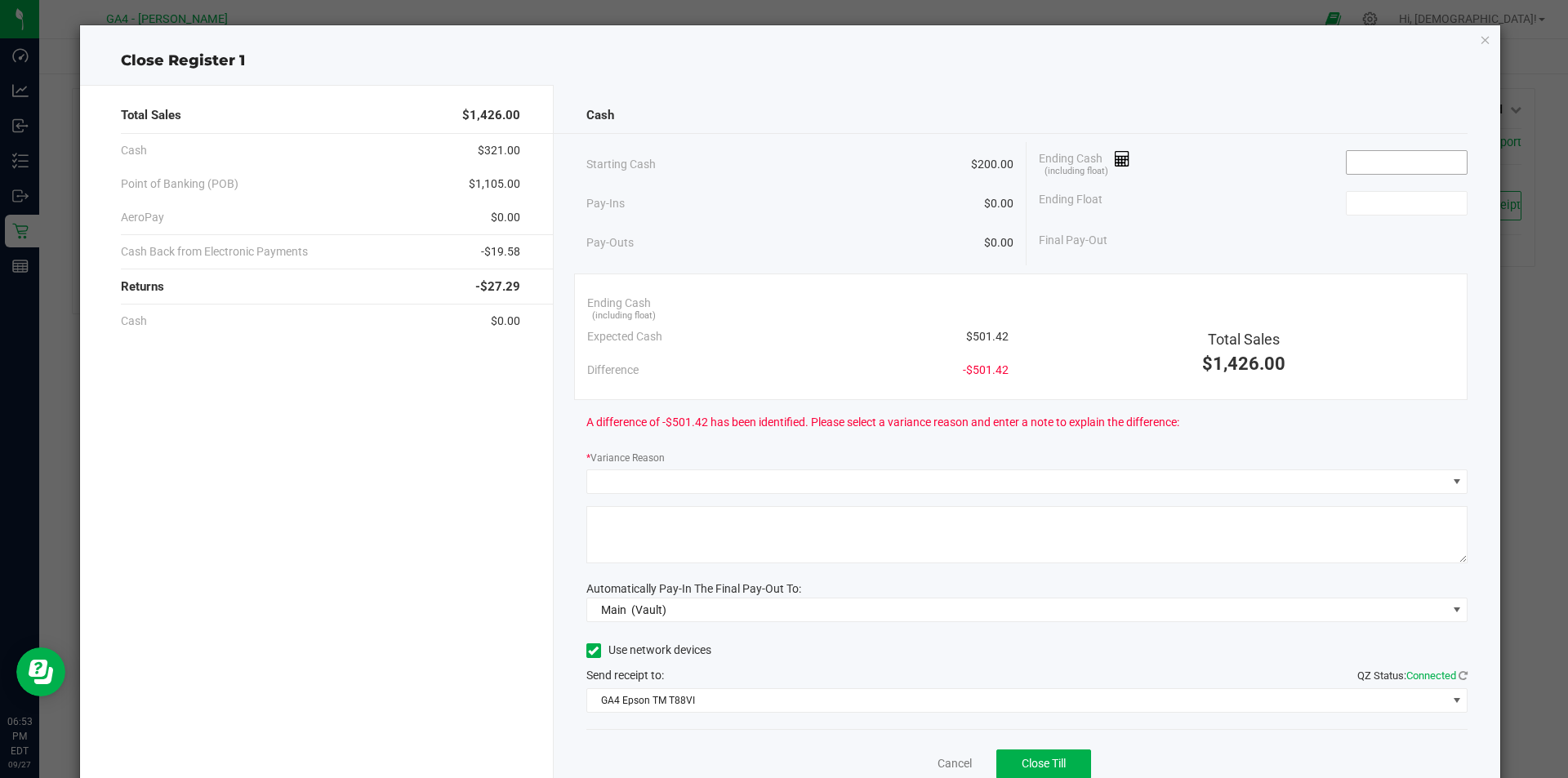
click at [1400, 164] on input at bounding box center [1407, 162] width 120 height 23
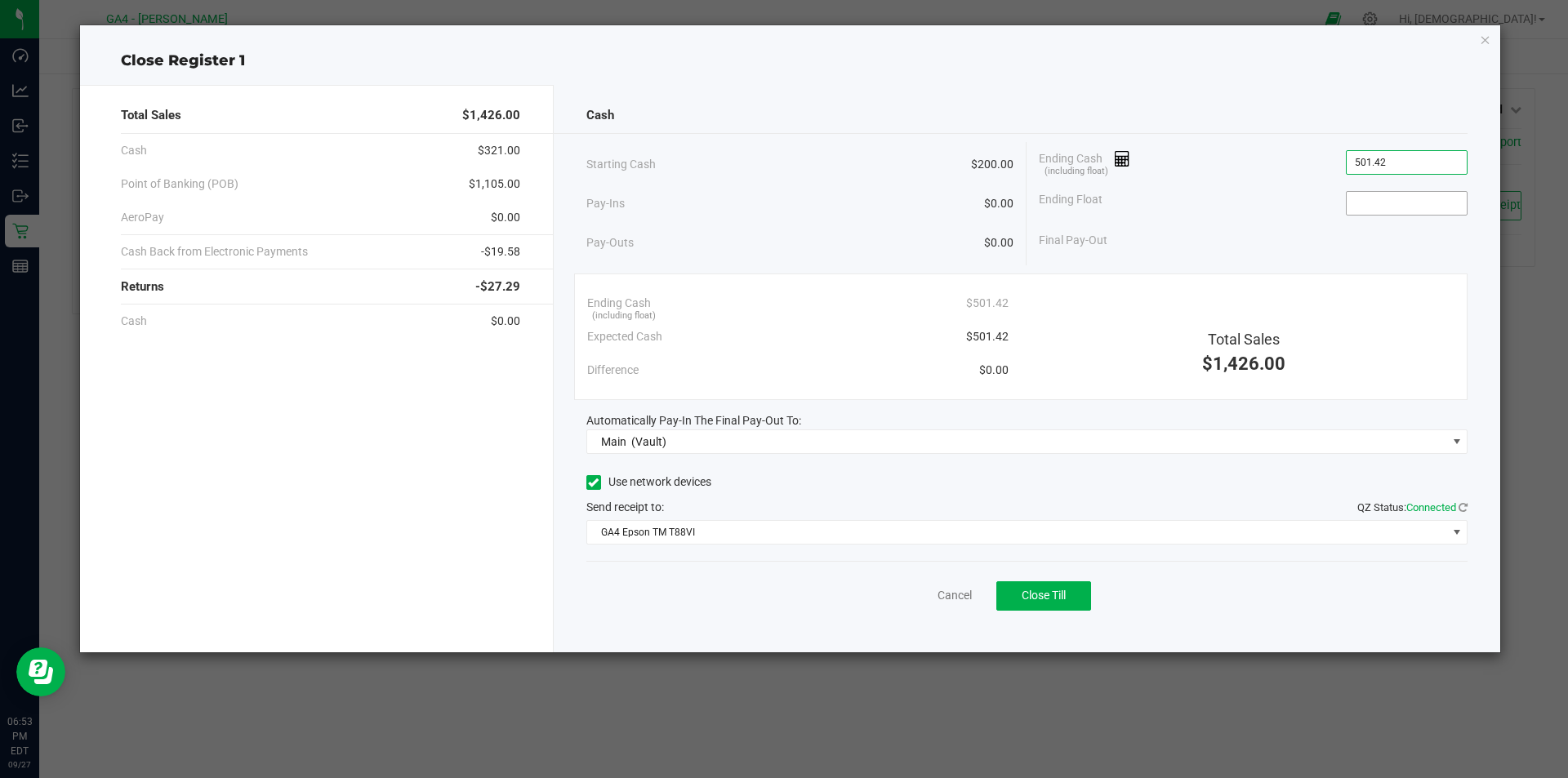
type input "$501.42"
click at [1395, 193] on input at bounding box center [1407, 202] width 120 height 23
type input "$200.00"
click at [592, 482] on icon at bounding box center [593, 482] width 11 height 0
click at [0, 0] on input "Use network devices" at bounding box center [0, 0] width 0 height 0
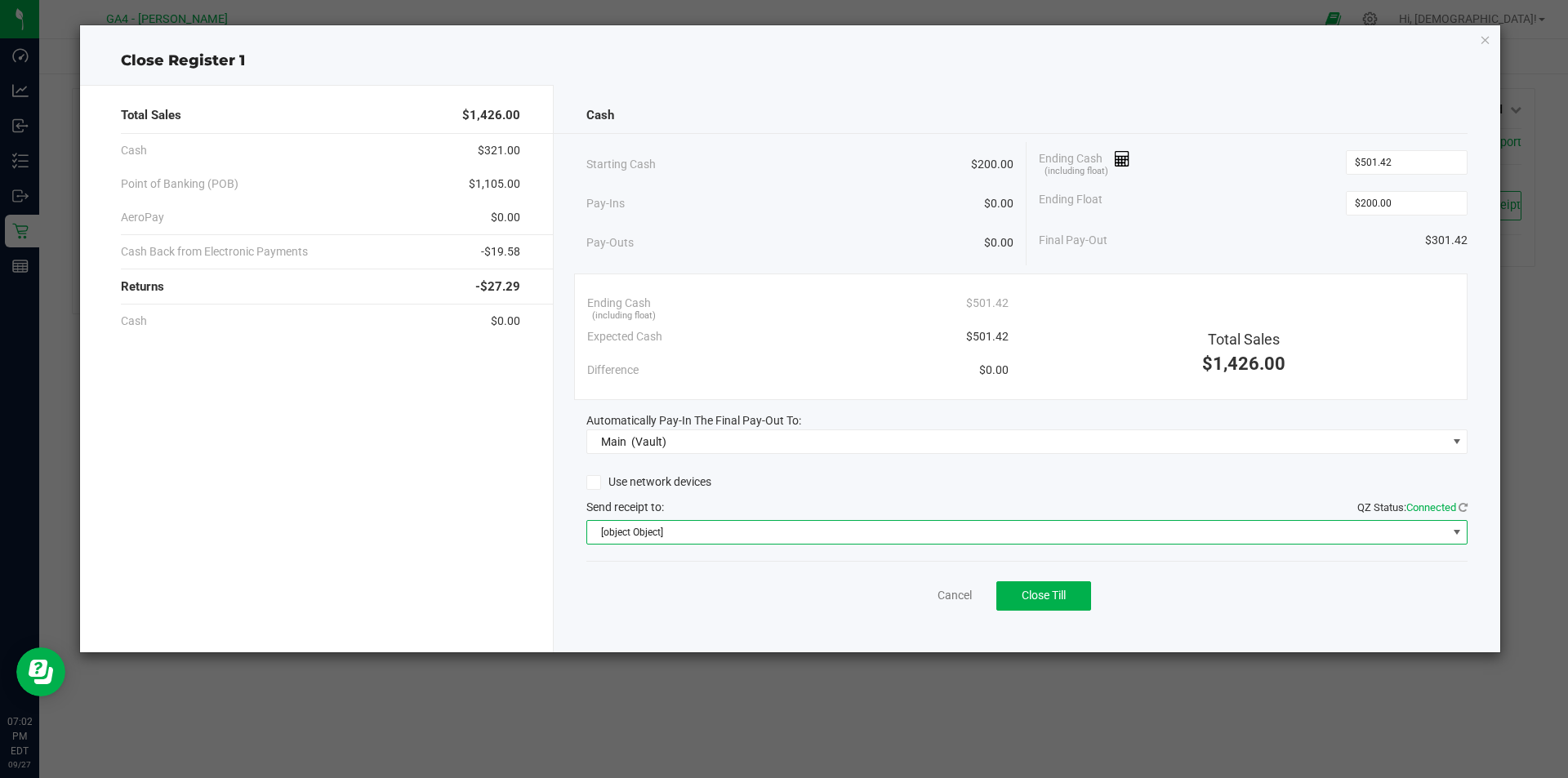
click at [614, 537] on span "[object Object]" at bounding box center [1017, 532] width 860 height 23
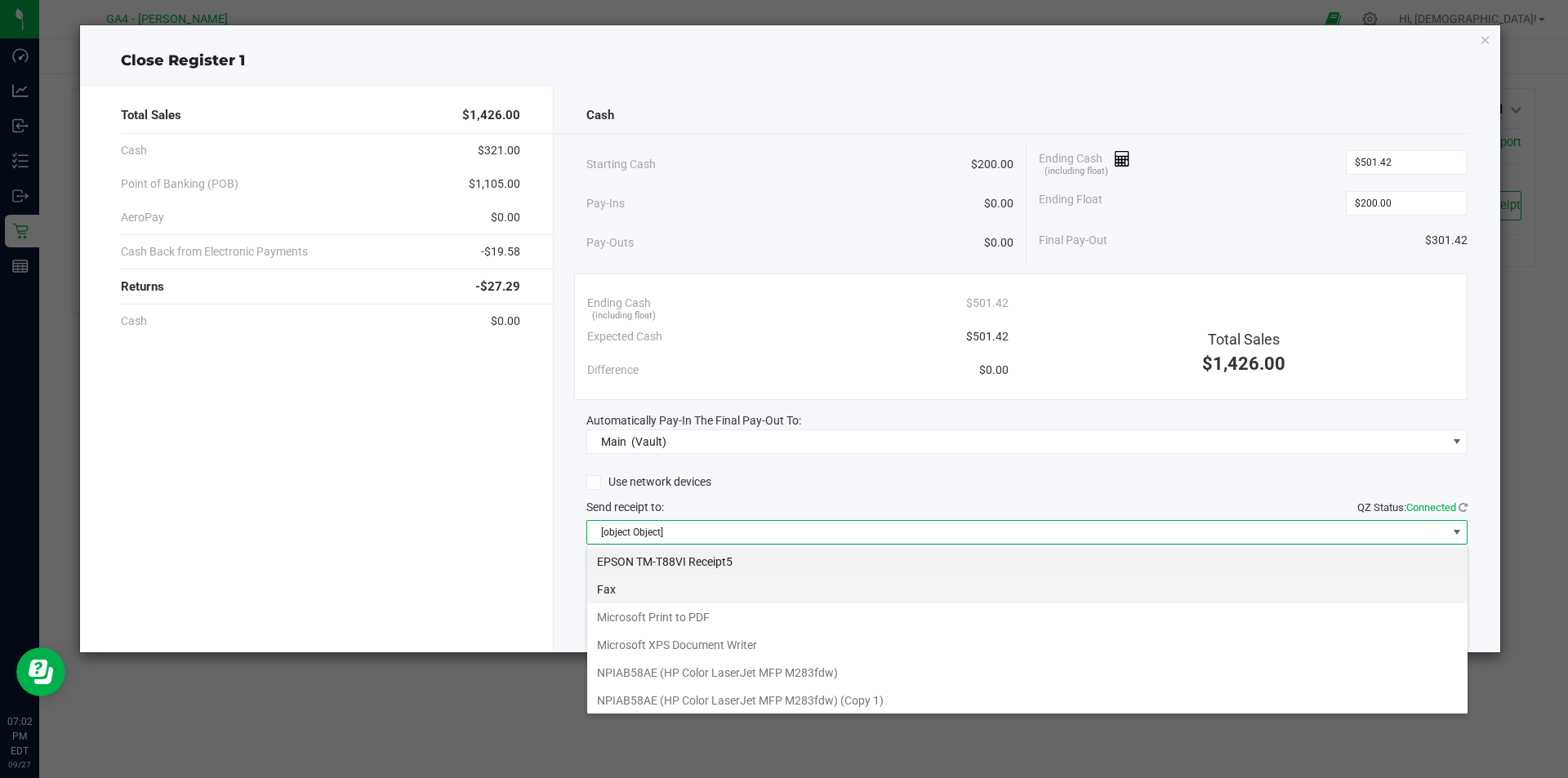
scroll to position [24, 881]
click at [727, 558] on Receipt5 "EPSON TM-T88VI Receipt5" at bounding box center [1028, 561] width 881 height 28
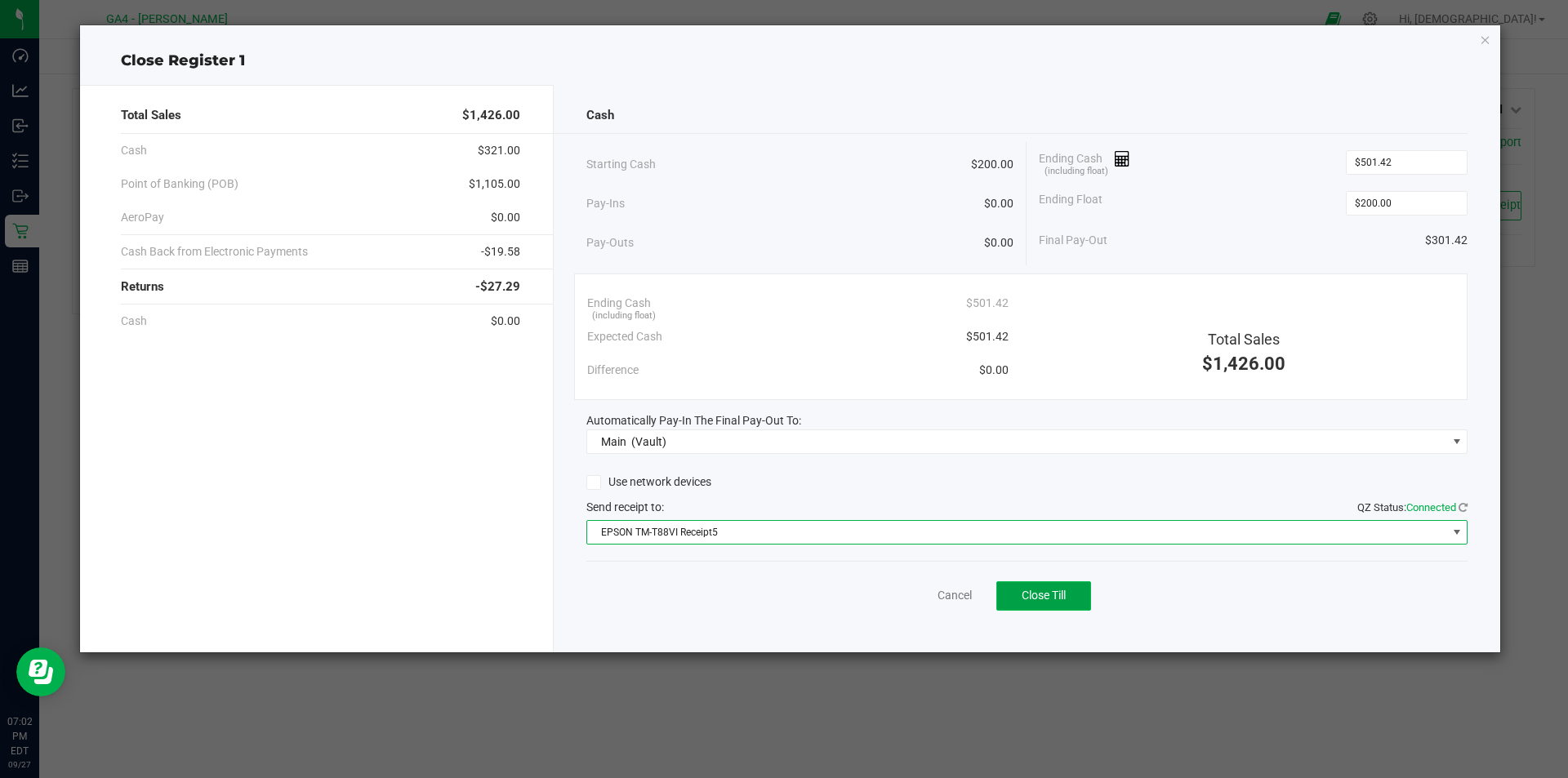
click at [1032, 597] on span "Close Till" at bounding box center [1044, 596] width 44 height 13
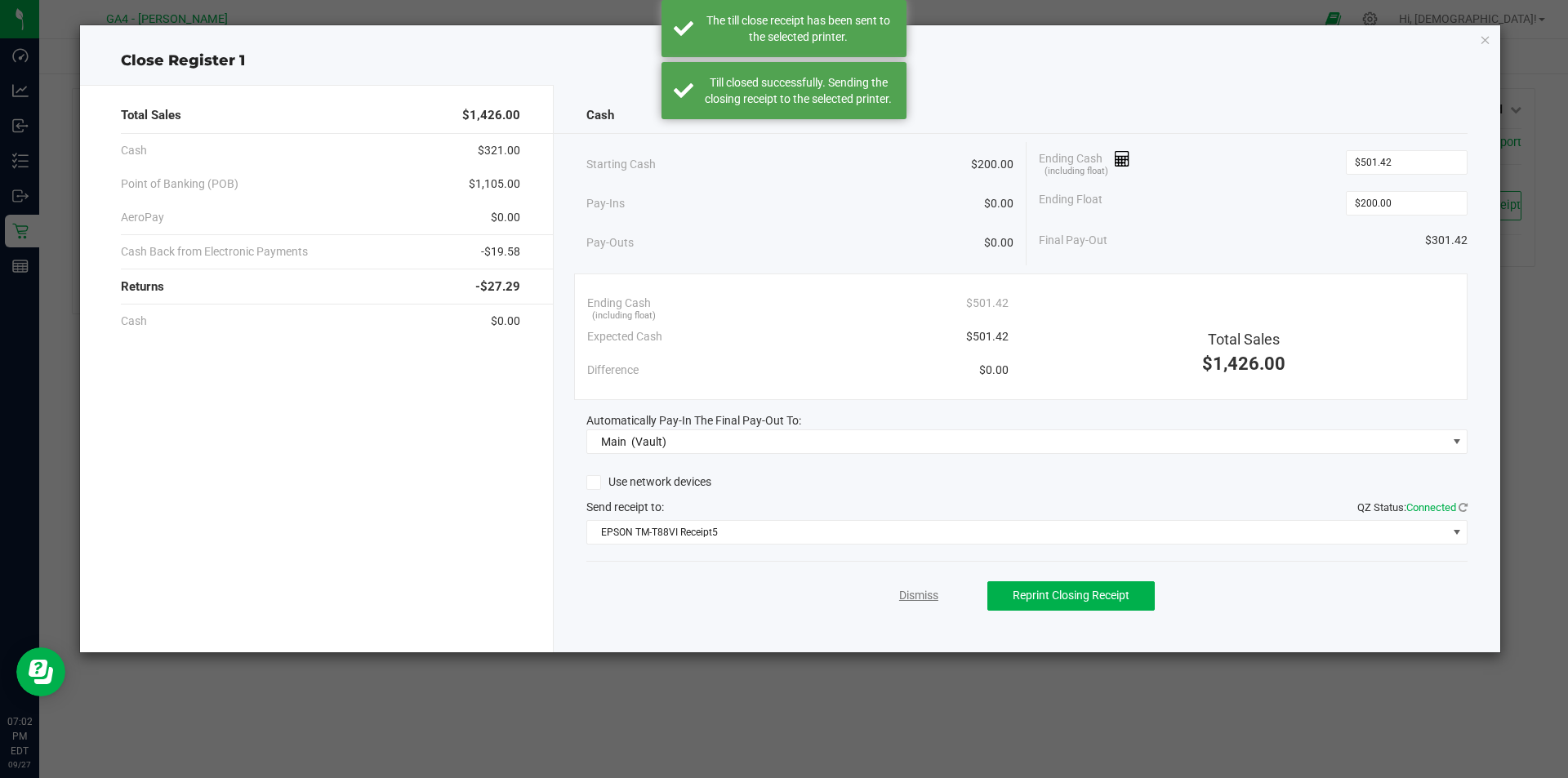
click at [910, 597] on link "Dismiss" at bounding box center [918, 596] width 39 height 17
